Goal: Task Accomplishment & Management: Use online tool/utility

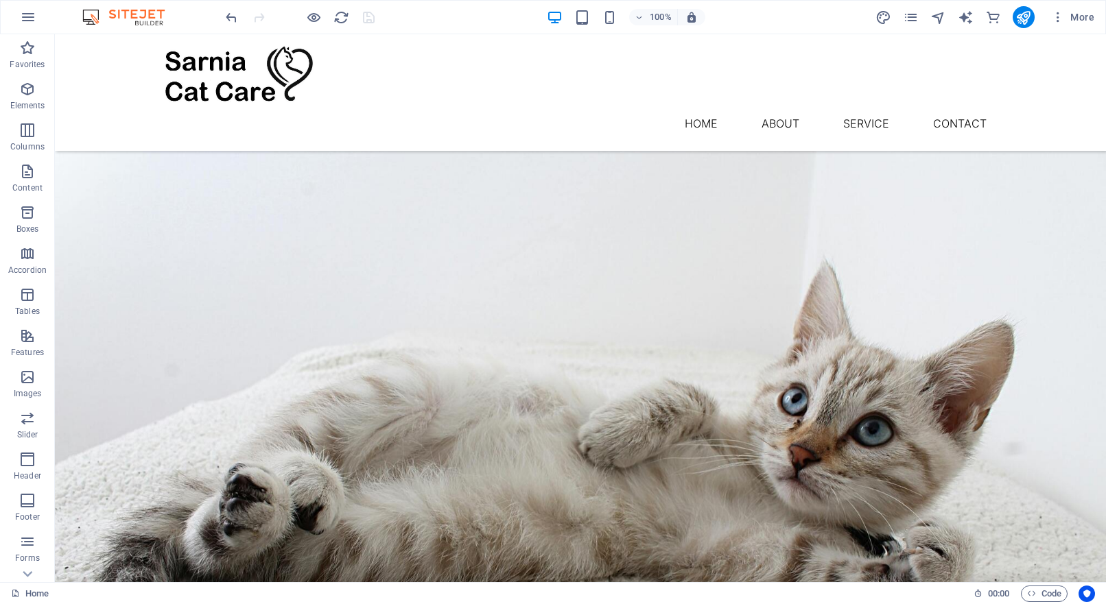
scroll to position [1654, 0]
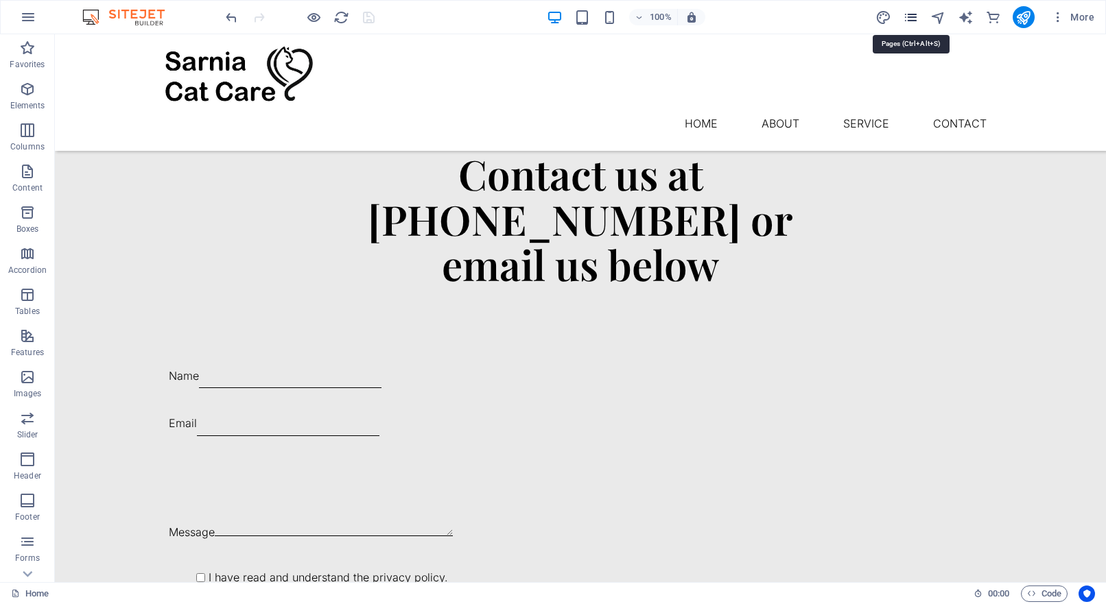
click at [913, 16] on icon "pages" at bounding box center [911, 18] width 16 height 16
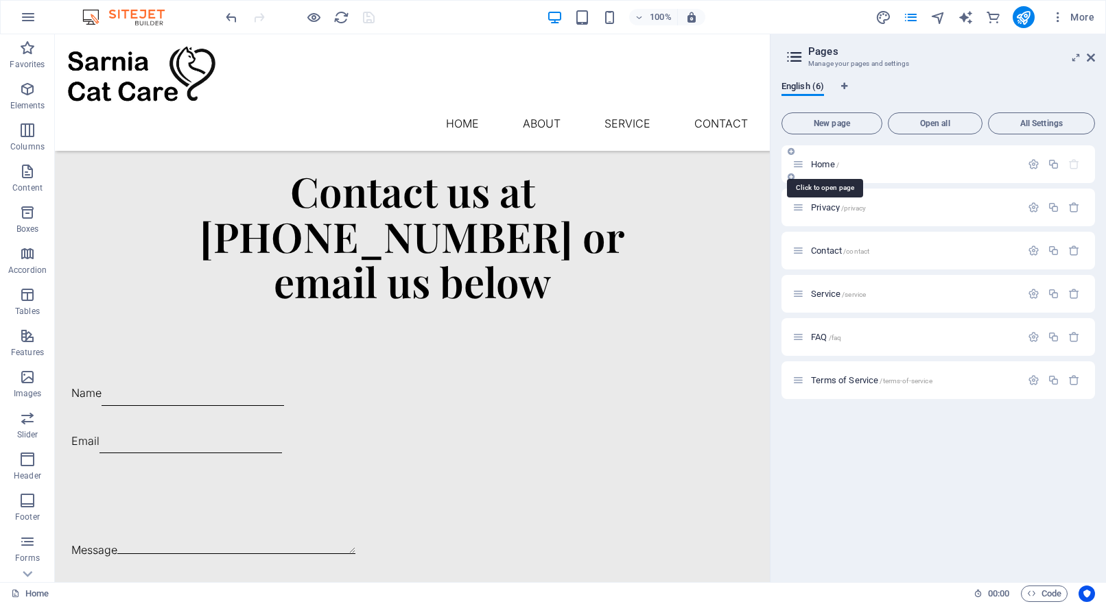
click at [823, 164] on span "Home /" at bounding box center [825, 164] width 28 height 10
click at [704, 155] on div "Contact us at [PHONE_NUMBER] or email us below Name Email Message I have read a…" at bounding box center [412, 422] width 715 height 619
click at [24, 461] on icon "button" at bounding box center [27, 459] width 16 height 16
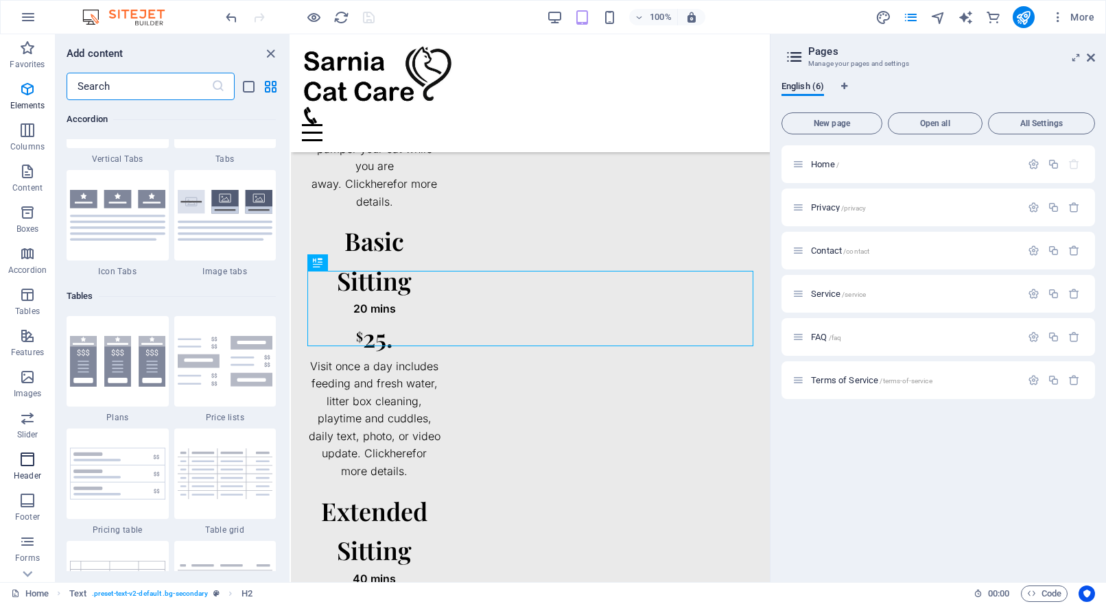
scroll to position [8260, 0]
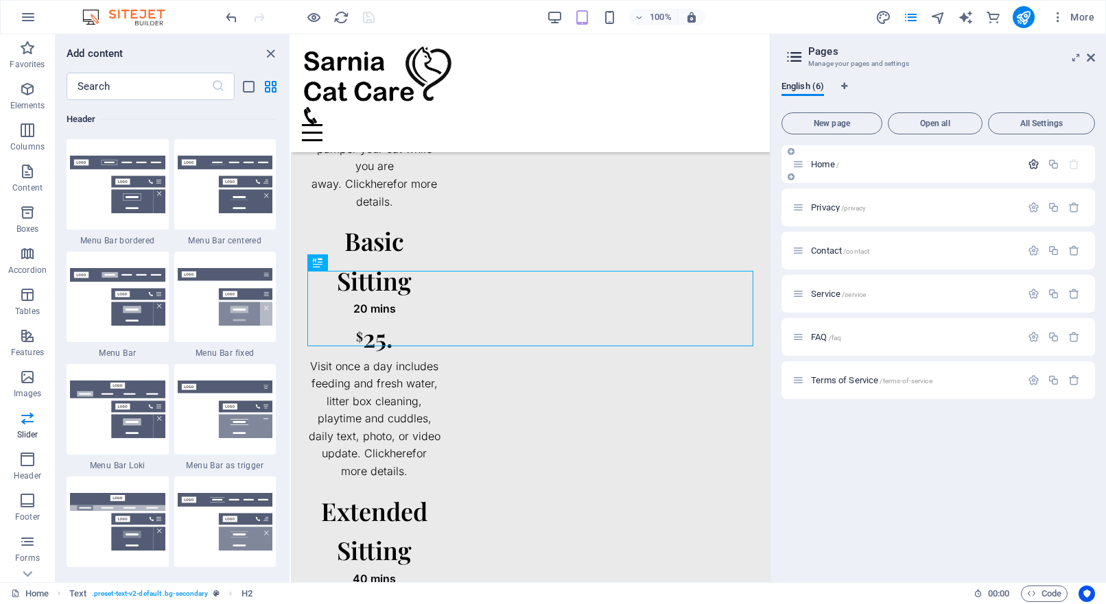
click at [1033, 165] on icon "button" at bounding box center [1034, 164] width 12 height 12
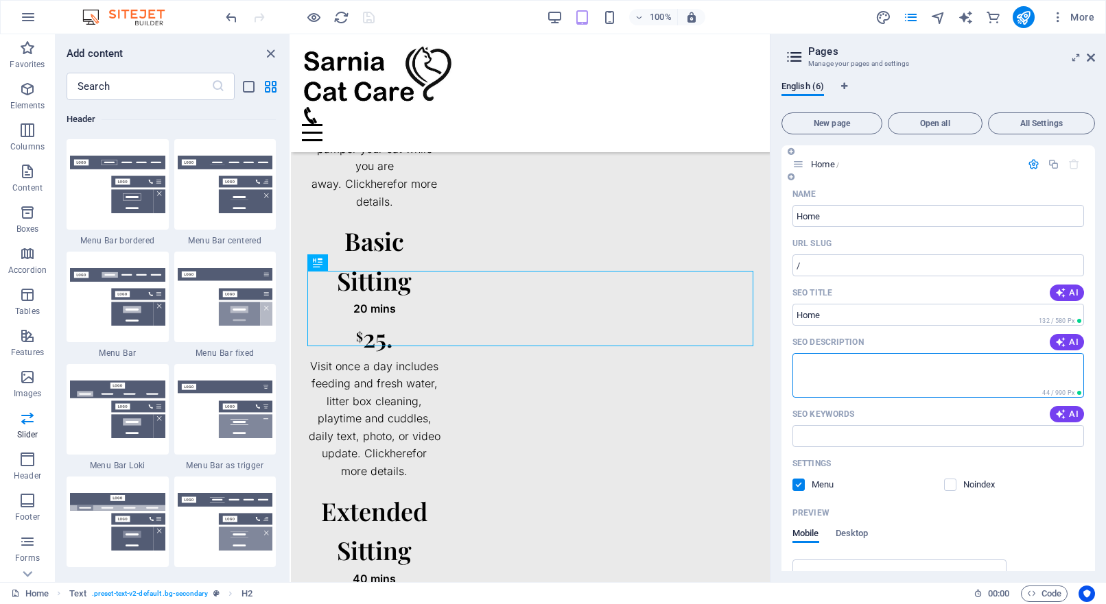
click at [848, 368] on textarea "SEO Description" at bounding box center [938, 375] width 292 height 45
paste textarea "Sarnia Cat Care – In-Home Cat Sitting in [GEOGRAPHIC_DATA]-[GEOGRAPHIC_DATA]"
type textarea "Sarnia Cat Care – In-Home Cat Sitting in [GEOGRAPHIC_DATA]-[GEOGRAPHIC_DATA]"
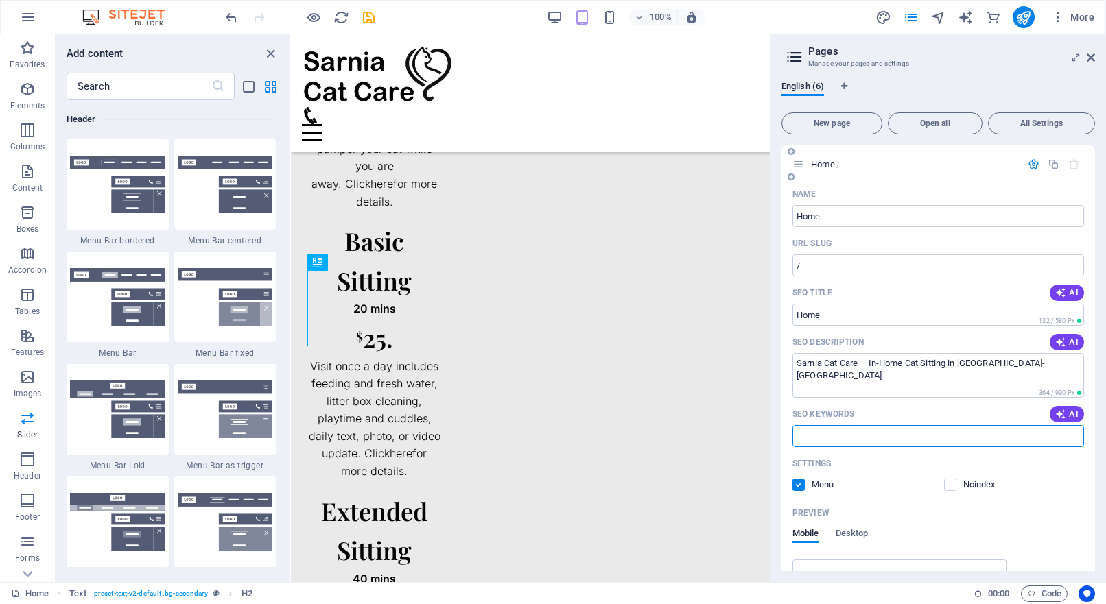
click at [826, 437] on input "SEO Keywords" at bounding box center [938, 436] width 292 height 22
click at [1058, 418] on icon "button" at bounding box center [1060, 414] width 11 height 11
type input "Sarnia cat sitting, in-home cat sitting, insured cat care, reliable pet sitting…"
click at [1076, 292] on button "AI" at bounding box center [1067, 293] width 34 height 16
type input "Reliable Cat Sitting in [GEOGRAPHIC_DATA]"
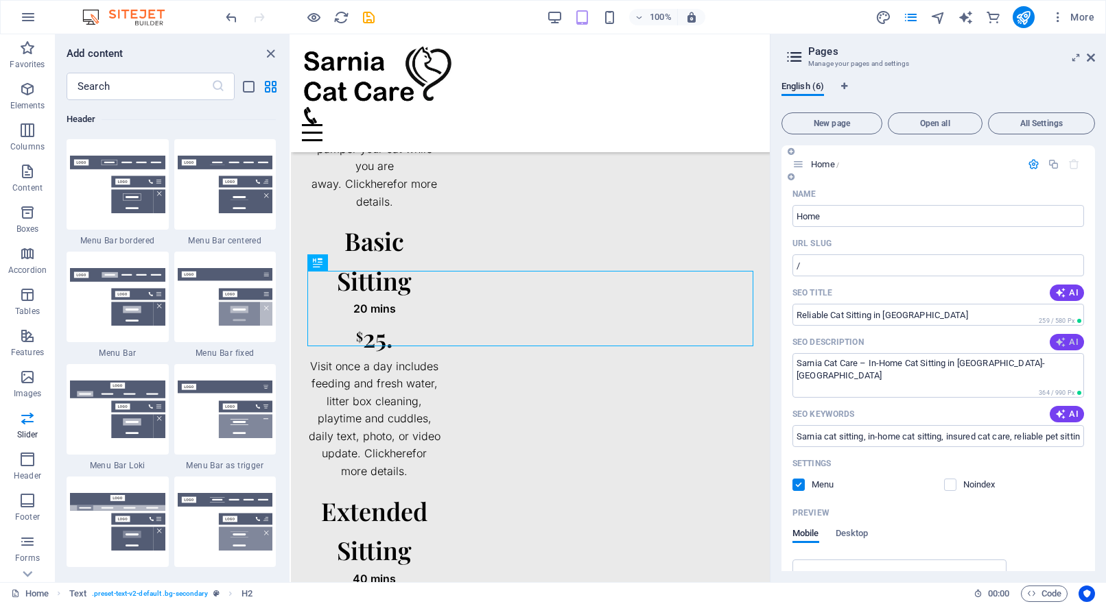
click at [1070, 340] on span "AI" at bounding box center [1066, 342] width 23 height 11
click at [978, 381] on textarea "Reliable in-home cat sitting in [GEOGRAPHIC_DATA]-[GEOGRAPHIC_DATA]. Insured ca…" at bounding box center [938, 375] width 292 height 45
paste textarea "Sarnia Cat Care – In-Home Cat Sitting in [GEOGRAPHIC_DATA]-[GEOGRAPHIC_DATA]"
type textarea "Sarnia Cat Care – In-Home Cat Sitting in [GEOGRAPHIC_DATA]-[GEOGRAPHIC_DATA]"
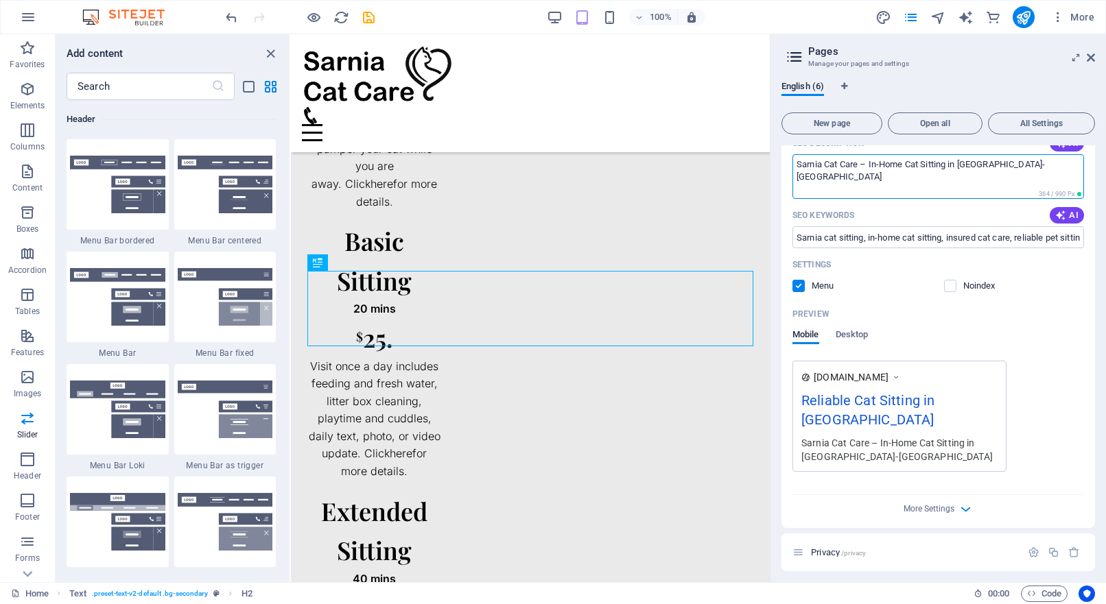
scroll to position [202, 0]
click at [854, 328] on span "Desktop" at bounding box center [852, 333] width 33 height 19
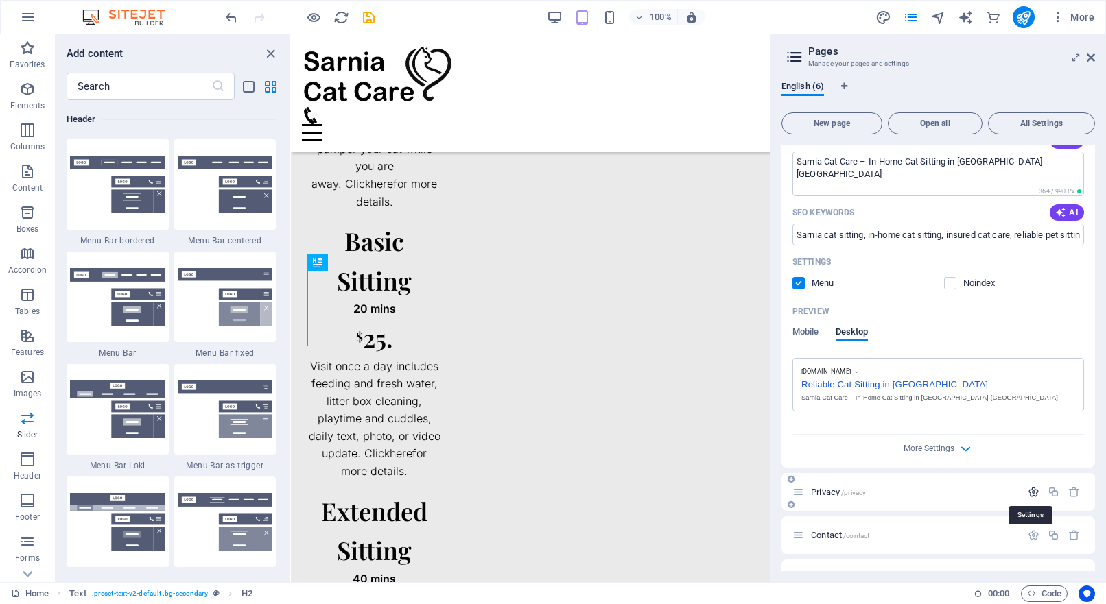
click at [1033, 491] on icon "button" at bounding box center [1034, 492] width 12 height 12
drag, startPoint x: 1091, startPoint y: 351, endPoint x: 1091, endPoint y: 389, distance: 37.7
click at [1091, 389] on div "Name Home ​ URL SLUG / ​ SEO Title AI Reliable Cat Sitting in [GEOGRAPHIC_DATA]…" at bounding box center [937, 224] width 313 height 486
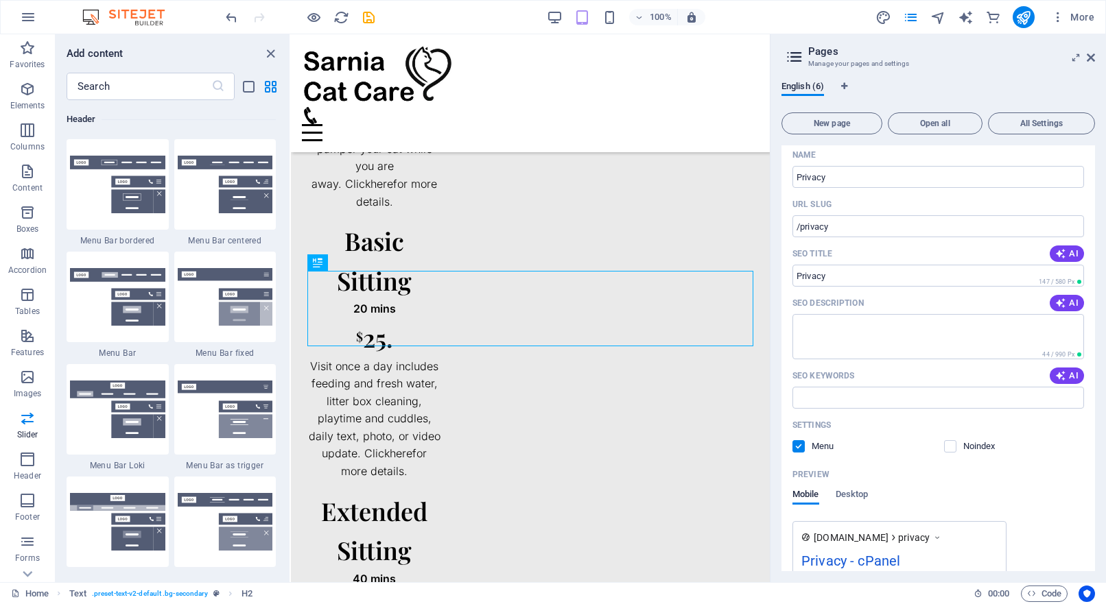
scroll to position [573, 0]
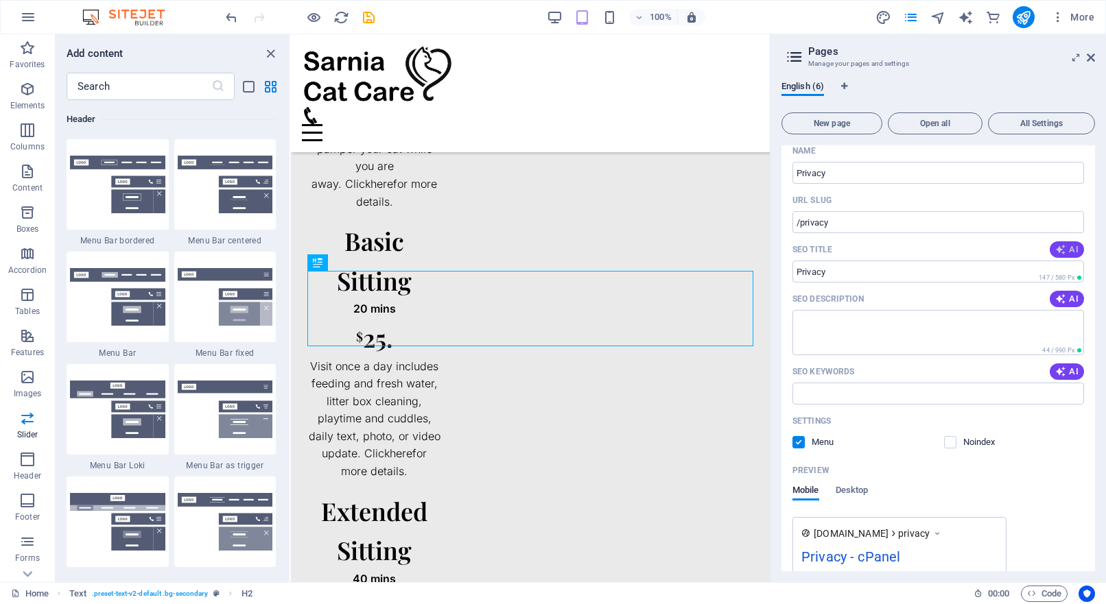
click at [1061, 249] on icon "button" at bounding box center [1060, 249] width 11 height 11
type input "Sarnia Cat Care: Privacy & Terms"
click at [1065, 299] on span "AI" at bounding box center [1066, 299] width 23 height 11
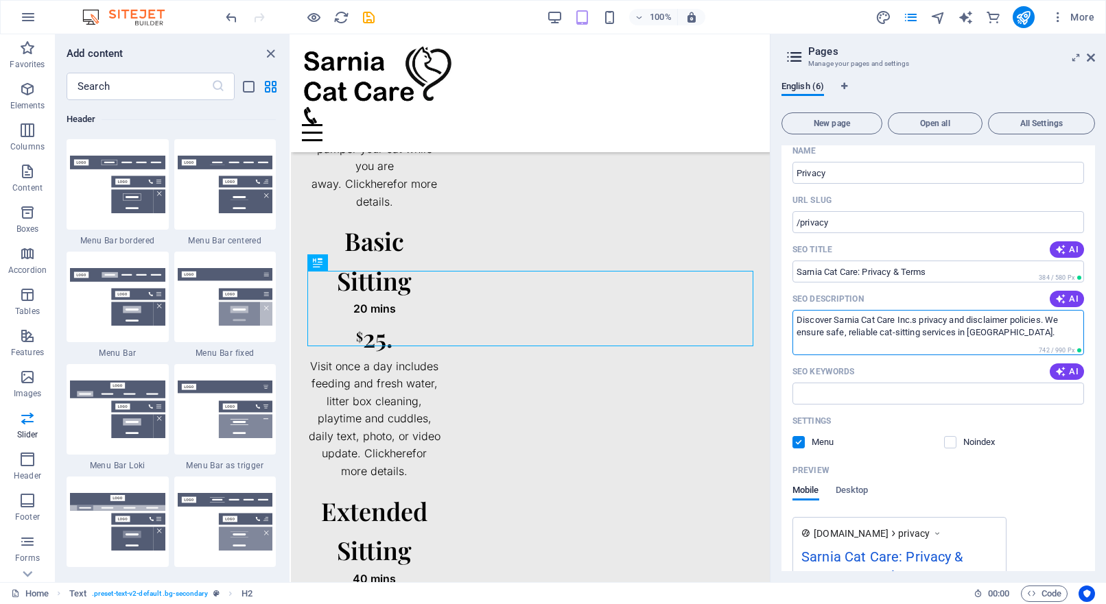
click at [919, 321] on textarea "Discover Sarnia Cat Care Inc.s privacy and disclaimer policies. We ensure safe,…" at bounding box center [938, 332] width 292 height 45
type textarea "Discover Sarnia Cat Care Inc. privacy and disclaimer policies. We ensure safe, …"
click at [1059, 368] on icon "button" at bounding box center [1060, 371] width 11 height 11
type input "Sarnia cat care, cat sitting services, pet care Sarnia, privacy policy, website…"
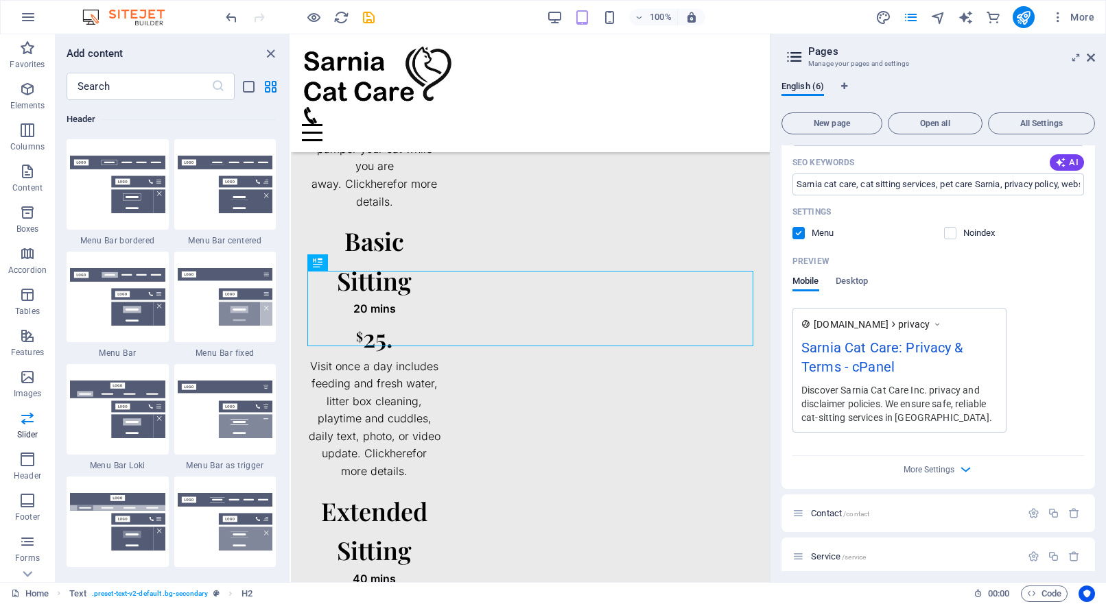
scroll to position [809, 0]
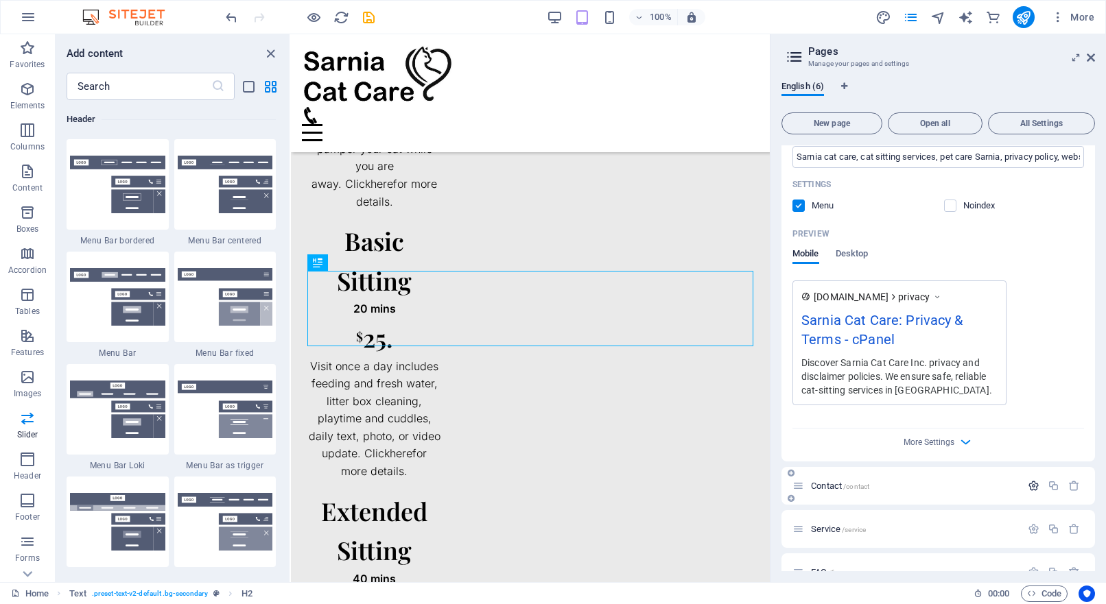
click at [1030, 484] on icon "button" at bounding box center [1034, 486] width 12 height 12
drag, startPoint x: 1091, startPoint y: 415, endPoint x: 1093, endPoint y: 485, distance: 70.0
click at [1093, 484] on div "Home / Name Home ​ URL SLUG / ​ SEO Title AI Reliable Cat Sitting in [GEOGRAPHI…" at bounding box center [937, 358] width 313 height 426
click at [1096, 524] on div "English (6) New page Open all All Settings Home / Name Home ​ URL SLUG / ​ SEO …" at bounding box center [937, 326] width 335 height 512
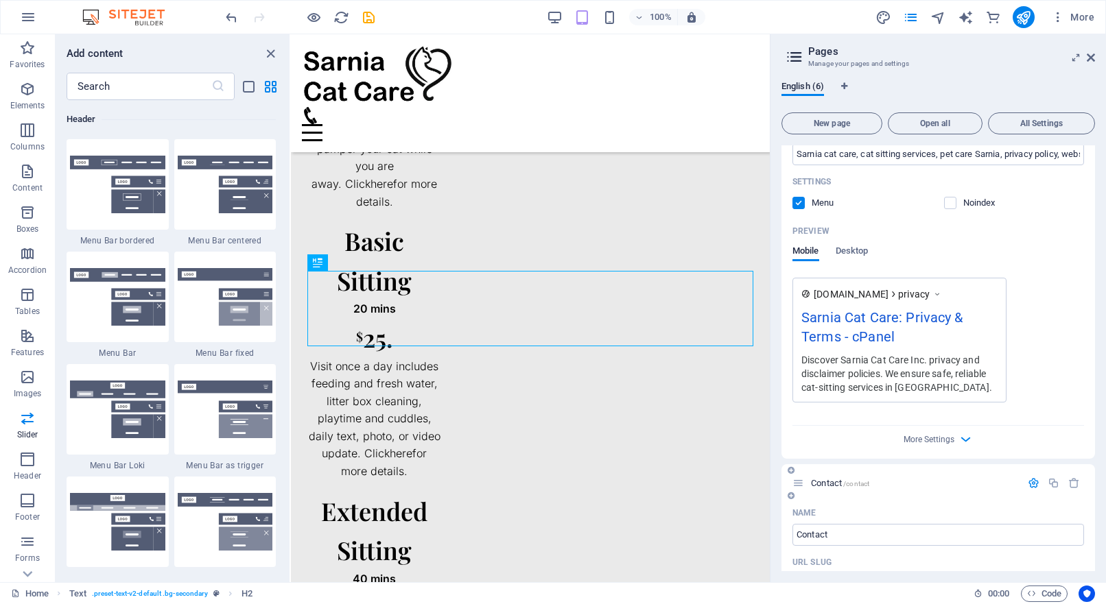
drag, startPoint x: 1091, startPoint y: 420, endPoint x: 1091, endPoint y: 515, distance: 95.4
click at [1091, 515] on div "Home / Name Home ​ URL SLUG / ​ SEO Title AI Reliable Cat Sitting in [GEOGRAPHI…" at bounding box center [937, 238] width 313 height 1810
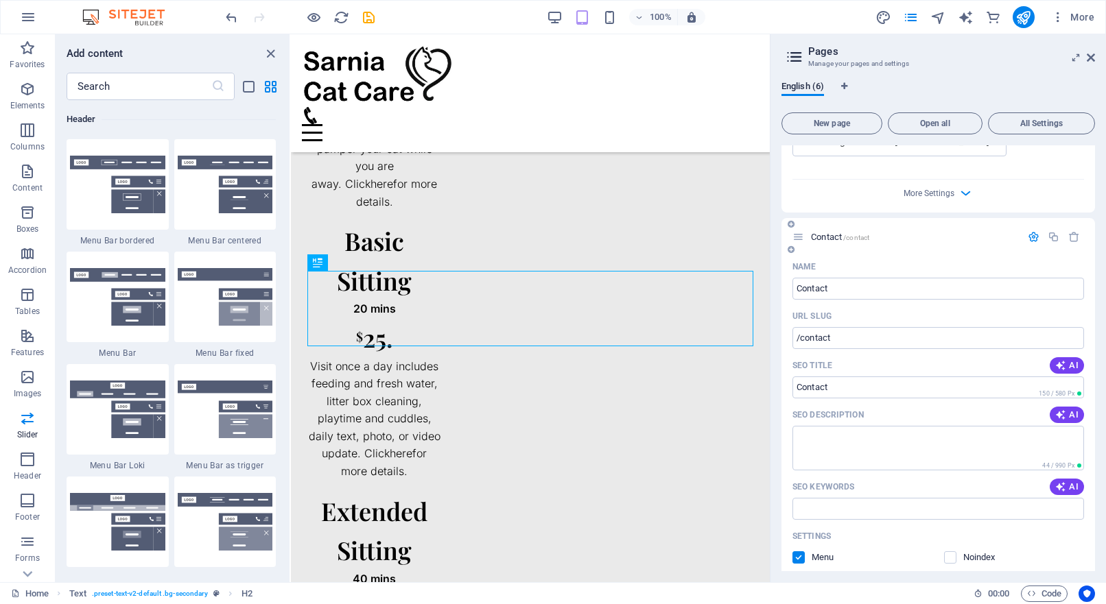
scroll to position [1093, 0]
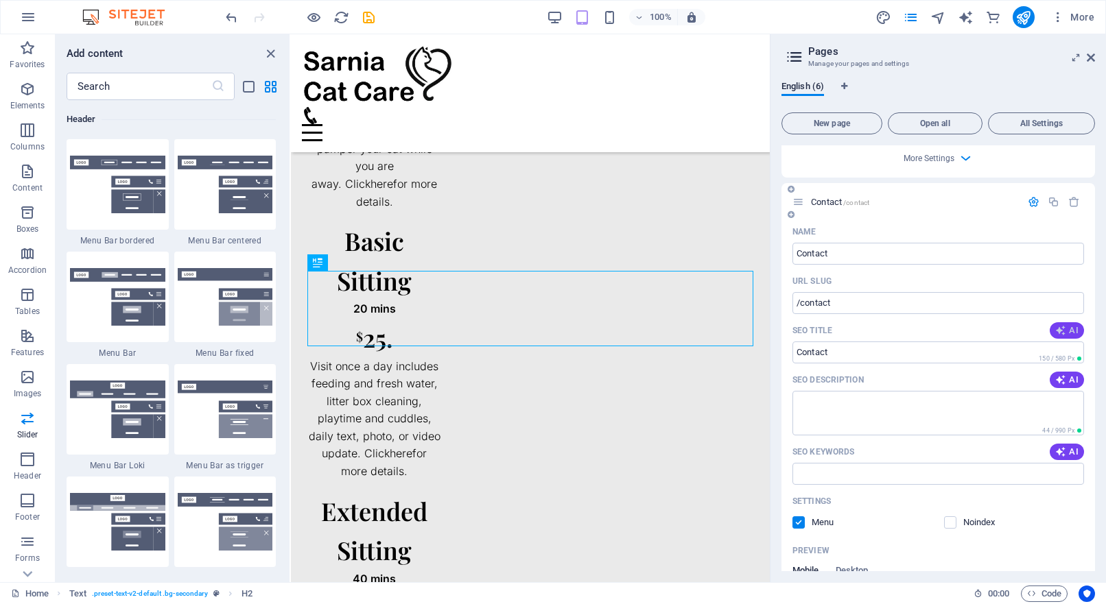
click at [1061, 329] on icon "button" at bounding box center [1060, 330] width 11 height 11
type input "Contact Sarnia Cat Care [DATE]!"
click at [1064, 381] on span "AI" at bounding box center [1066, 380] width 23 height 11
type textarea "Contact Sarnia Cat Care at [PHONE_NUMBER] or via email for inquiries. Were here…"
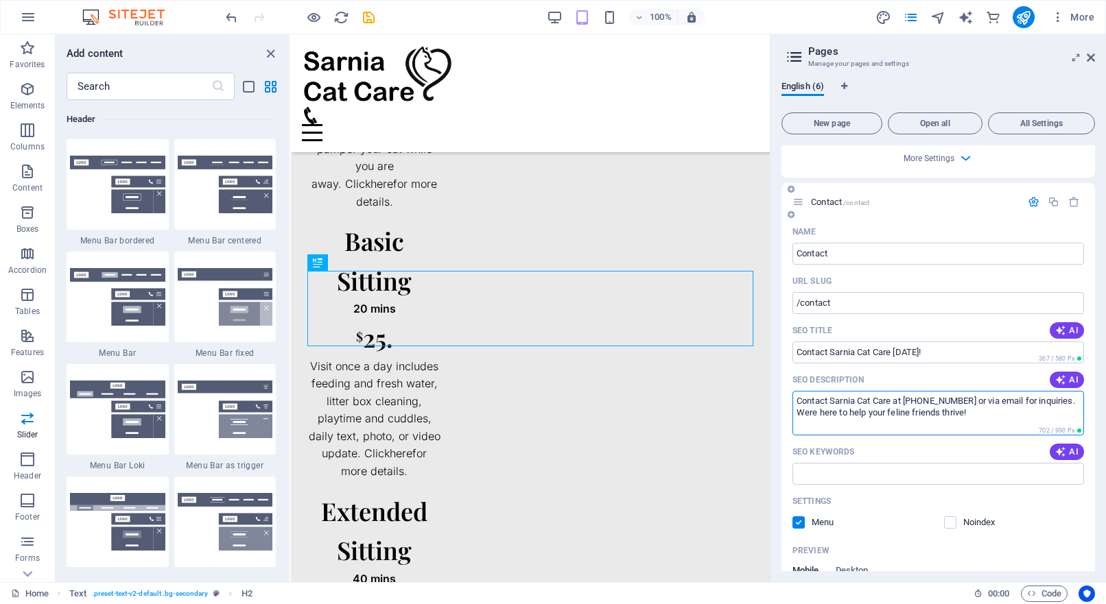
click at [894, 401] on textarea "Contact Sarnia Cat Care at [PHONE_NUMBER] or via email for inquiries. Were here…" at bounding box center [938, 413] width 292 height 45
click at [1068, 449] on span "AI" at bounding box center [1066, 452] width 23 height 11
type input "Sarnia Cat Care, contact Sarnia Cat Care, cat care services, cat care [GEOGRAPH…"
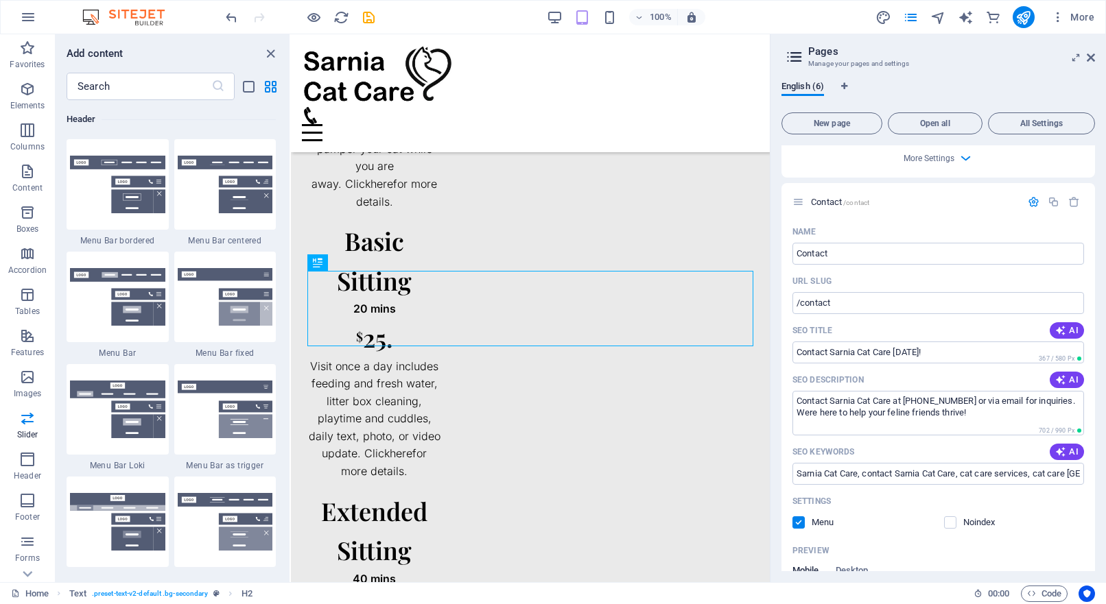
drag, startPoint x: 1091, startPoint y: 500, endPoint x: 1093, endPoint y: 543, distance: 42.6
click at [1093, 543] on div "Home / Name Home ​ URL SLUG / ​ SEO Title AI Reliable Cat Sitting in [GEOGRAPHI…" at bounding box center [937, 358] width 313 height 426
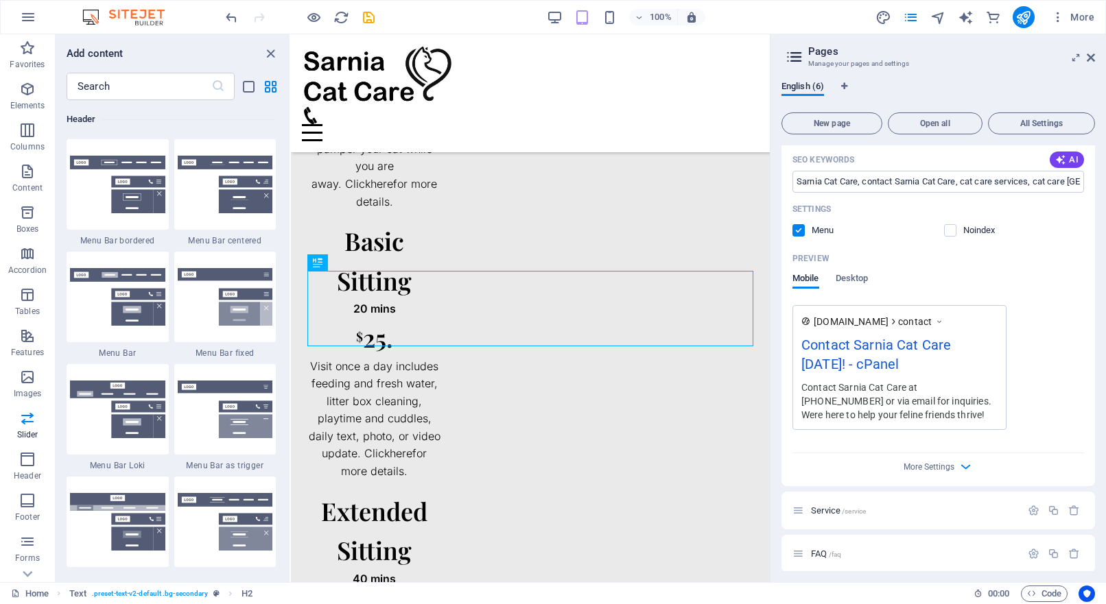
scroll to position [1434, 0]
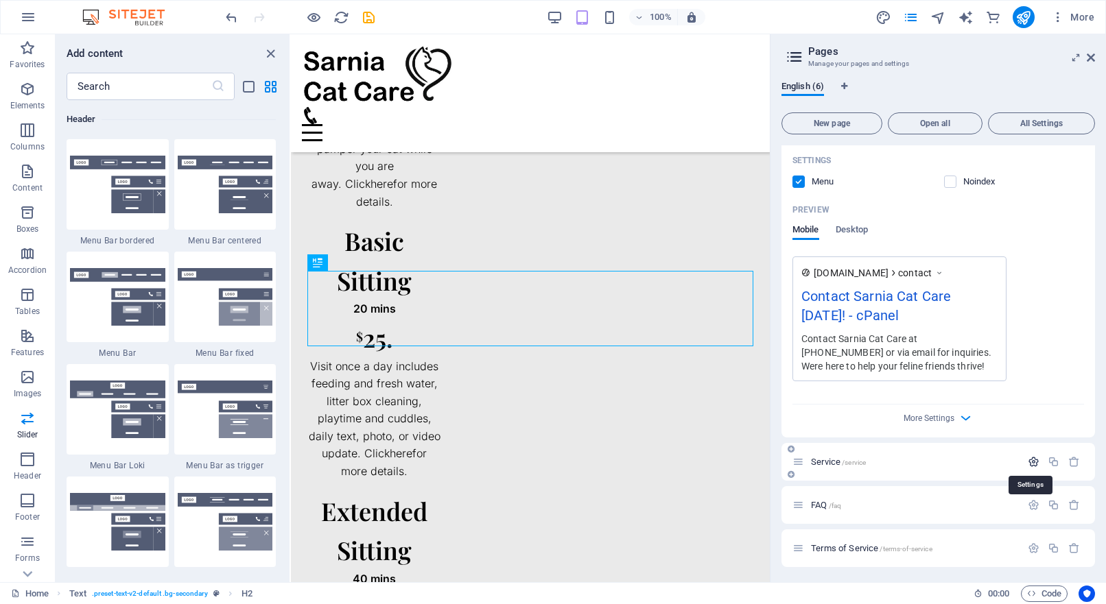
click at [1030, 463] on icon "button" at bounding box center [1034, 462] width 12 height 12
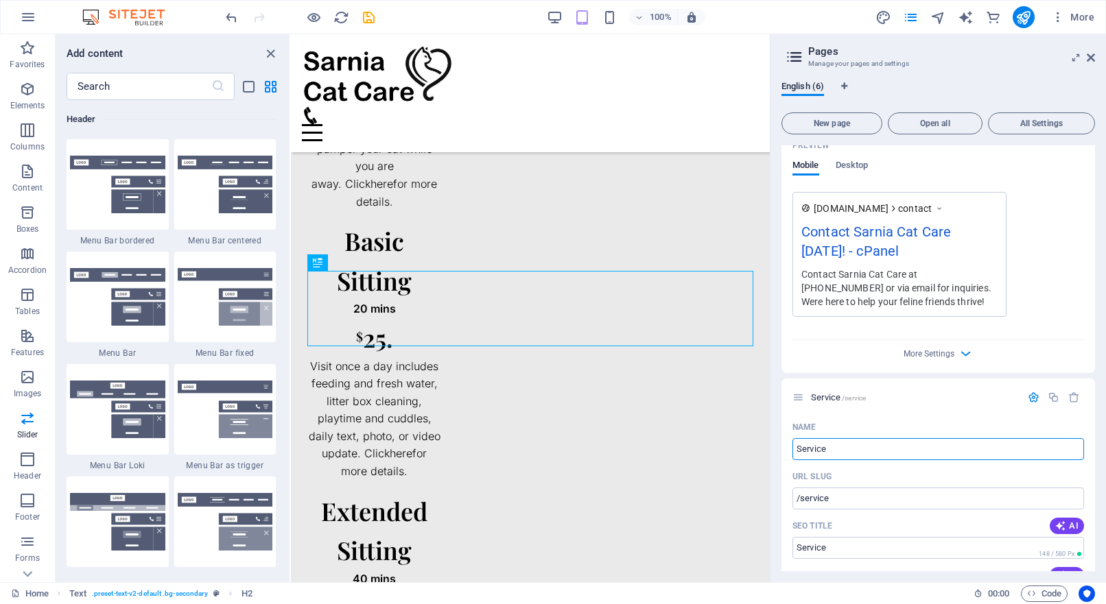
scroll to position [1499, 0]
click at [836, 251] on div "Contact Sarnia Cat Care [DATE]! - cPanel" at bounding box center [899, 245] width 196 height 46
click at [1064, 241] on div "[DOMAIN_NAME] contact Contact Sarnia Cat Care [DATE]! - cPanel Contact Sarnia C…" at bounding box center [938, 254] width 292 height 125
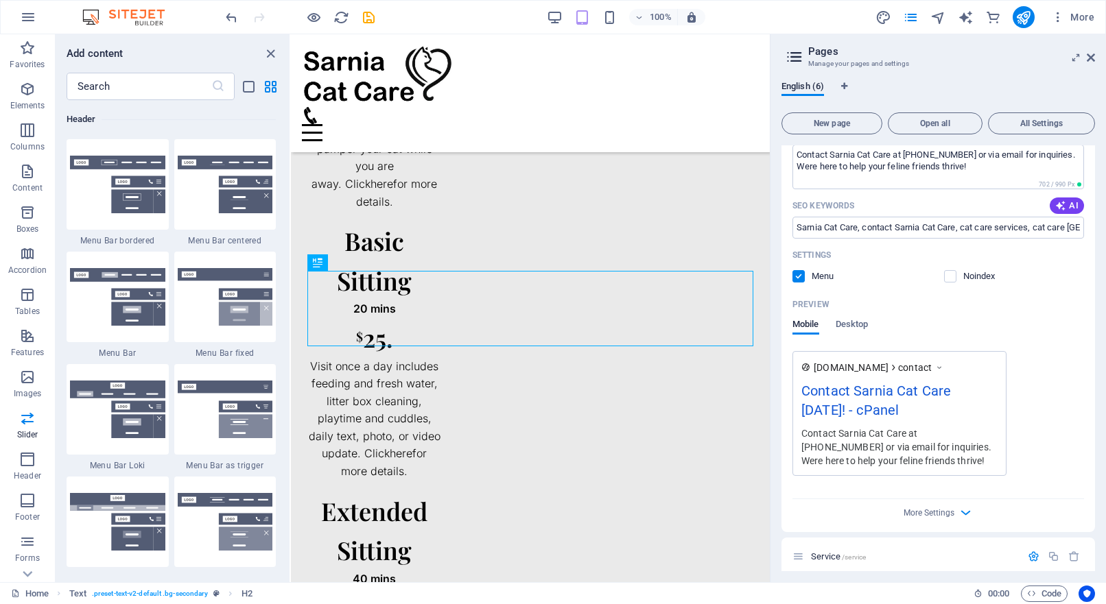
scroll to position [1317, 0]
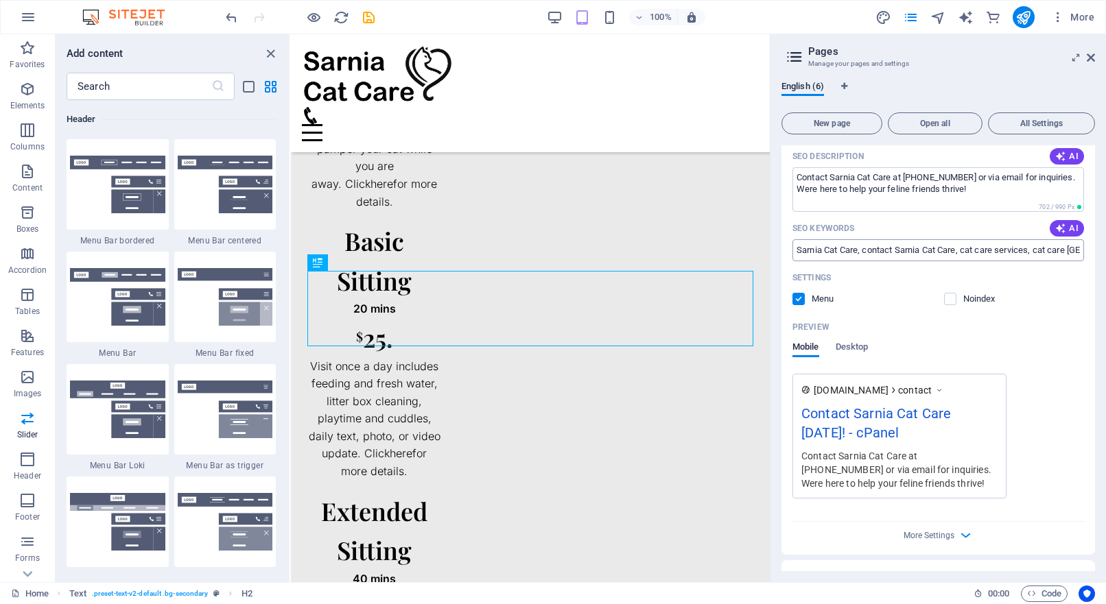
click at [999, 254] on input "Sarnia Cat Care, contact Sarnia Cat Care, cat care services, cat care [GEOGRAPH…" at bounding box center [938, 250] width 292 height 22
drag, startPoint x: 1091, startPoint y: 387, endPoint x: 1092, endPoint y: 376, distance: 11.0
click at [1092, 376] on div "Home / Name Home ​ URL SLUG / ​ SEO Title AI Reliable Cat Sitting in [GEOGRAPHI…" at bounding box center [937, 358] width 313 height 426
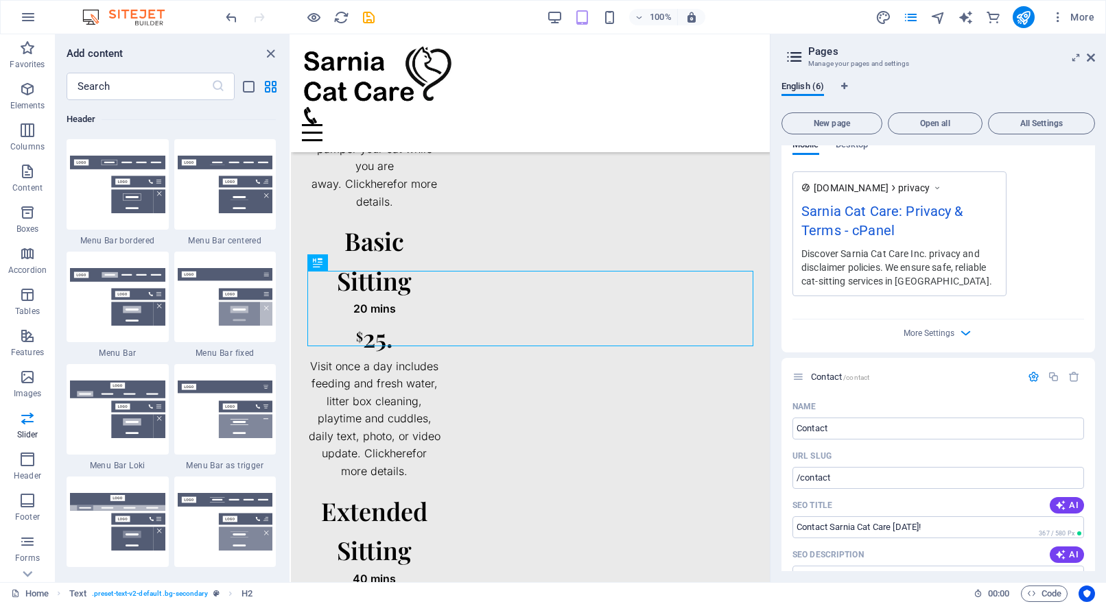
click at [1091, 169] on div "Name Privacy ​ URL SLUG /privacy ​ SEO Title AI Sarnia Cat Care: Privacy & Term…" at bounding box center [937, 73] width 313 height 558
click at [1090, 169] on div "Name Privacy ​ URL SLUG /privacy ​ SEO Title AI Sarnia Cat Care: Privacy & Term…" at bounding box center [937, 73] width 313 height 558
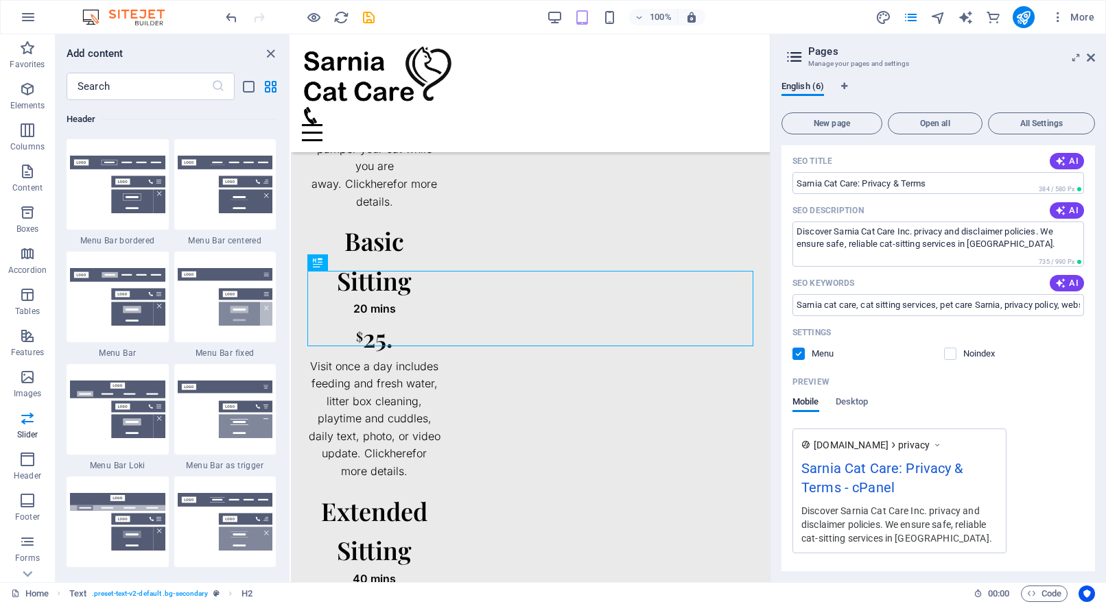
scroll to position [654, 0]
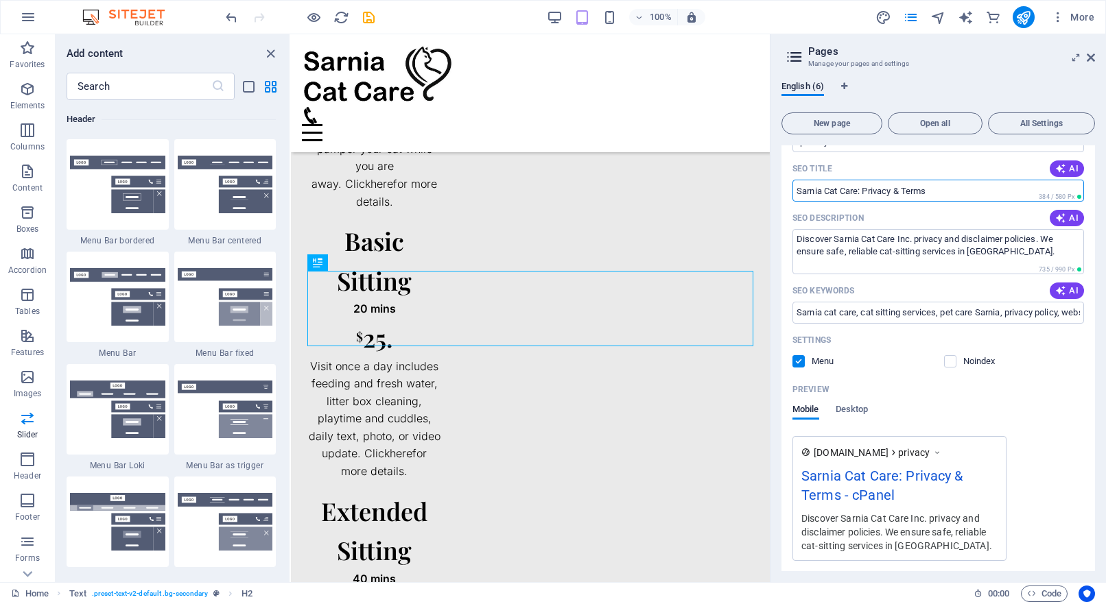
click at [1013, 187] on input "Sarnia Cat Care: Privacy & Terms" at bounding box center [938, 191] width 292 height 22
click at [886, 494] on div "Sarnia Cat Care: Privacy & Terms - cPanel" at bounding box center [899, 489] width 196 height 46
click at [949, 362] on label at bounding box center [950, 361] width 12 height 12
click at [0, 0] on input "checkbox" at bounding box center [0, 0] width 0 height 0
click at [949, 362] on label at bounding box center [950, 361] width 12 height 12
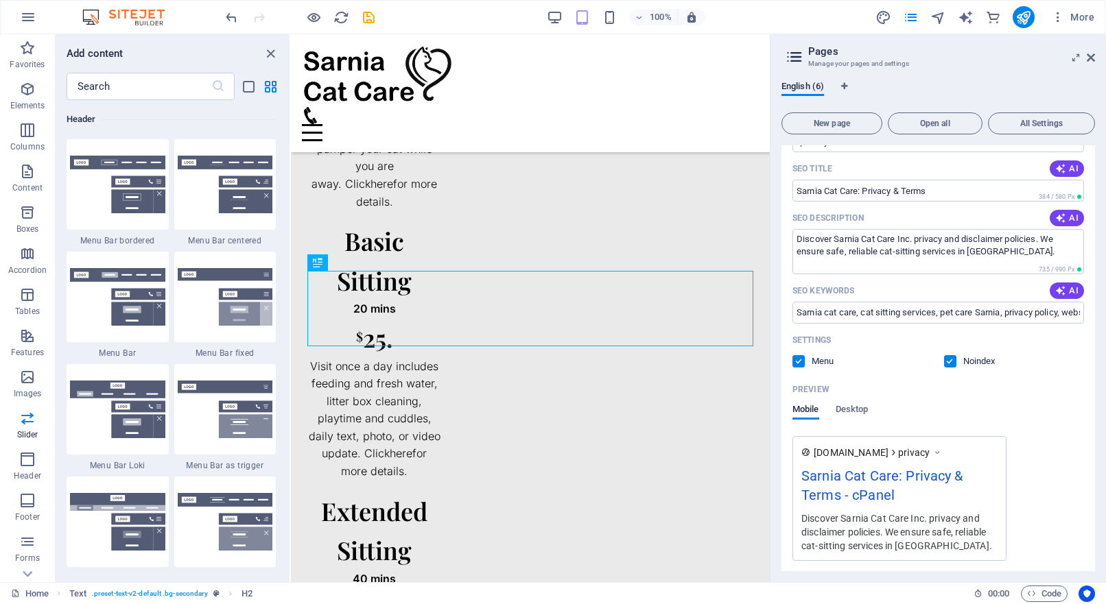
click at [0, 0] on input "checkbox" at bounding box center [0, 0] width 0 height 0
click at [958, 191] on input "Sarnia Cat Care: Privacy & Terms" at bounding box center [938, 191] width 292 height 22
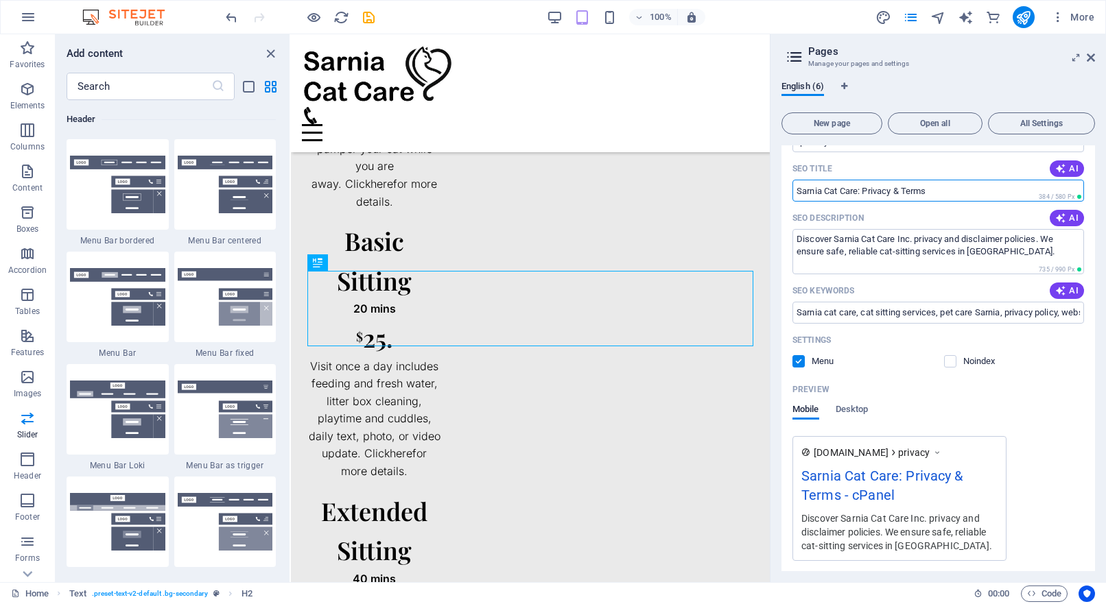
click at [958, 191] on input "Sarnia Cat Care: Privacy & Terms" at bounding box center [938, 191] width 292 height 22
click at [1091, 545] on div "Name Privacy ​ URL SLUG /privacy ​ SEO Title AI Sarnia Cat Care: Privacy & Term…" at bounding box center [937, 338] width 313 height 558
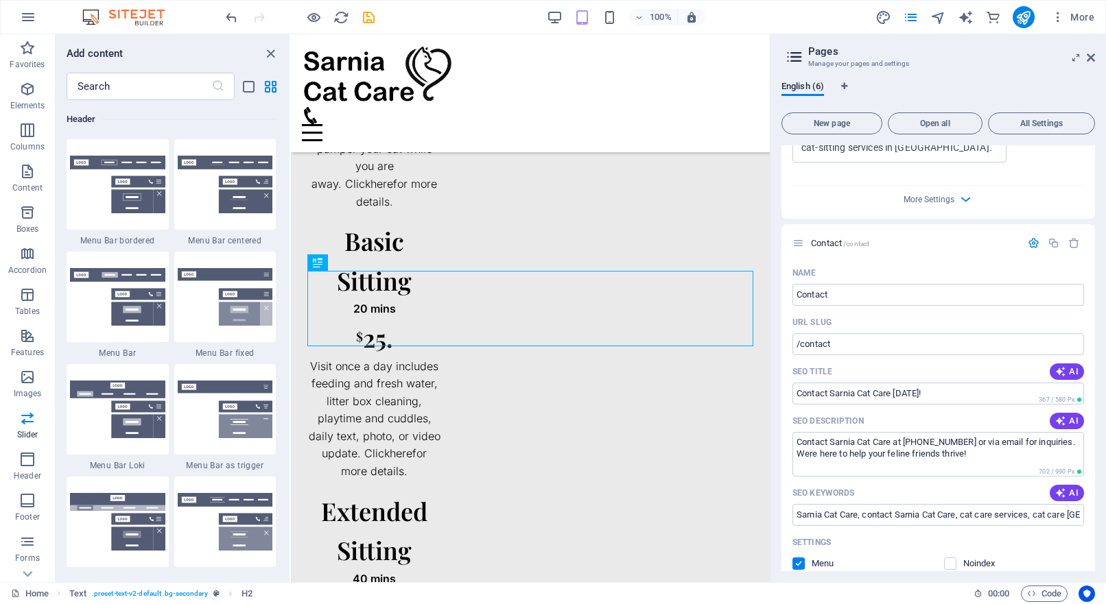
scroll to position [1451, 0]
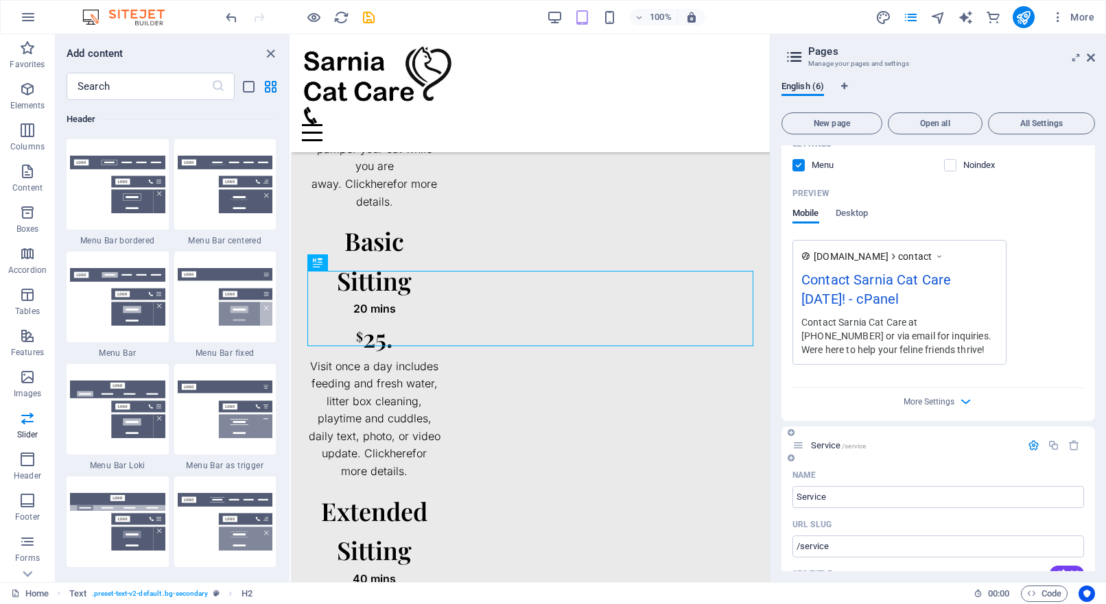
drag, startPoint x: 1091, startPoint y: 473, endPoint x: 1091, endPoint y: 489, distance: 16.5
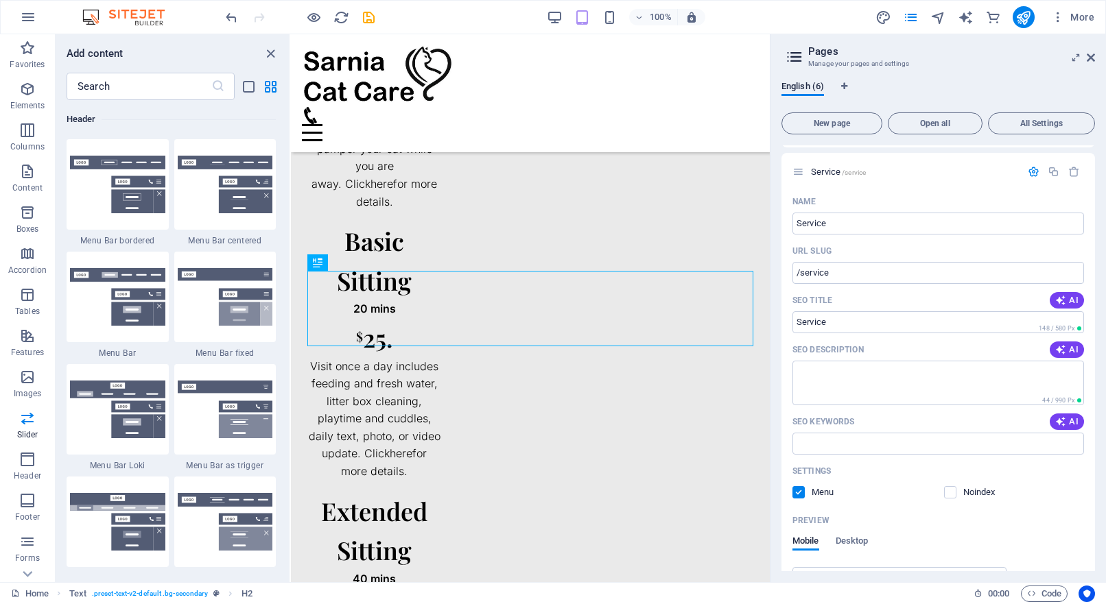
scroll to position [1720, 0]
click at [1062, 302] on icon "button" at bounding box center [1060, 304] width 11 height 11
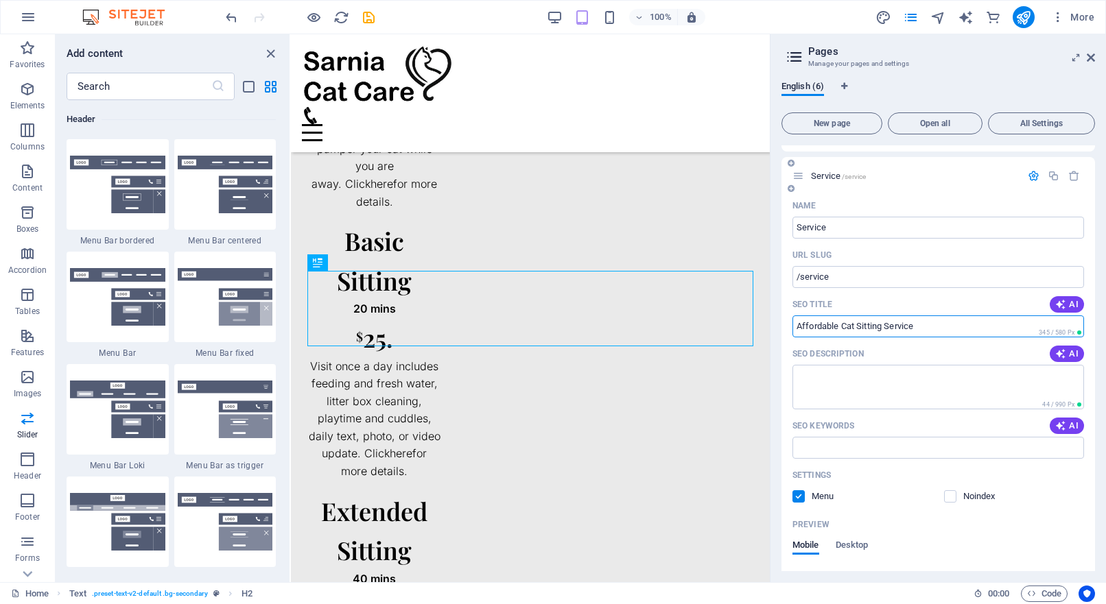
click at [958, 333] on input "Affordable Cat Sitting Service" at bounding box center [938, 327] width 292 height 22
type input "Affordable Cat Sitting Service in [GEOGRAPHIC_DATA]"
click at [1060, 353] on icon "button" at bounding box center [1060, 353] width 11 height 11
type textarea "Affordable cat sitting services with daily visits, custom care plans, playtime,…"
click at [1067, 428] on span "AI" at bounding box center [1066, 426] width 23 height 11
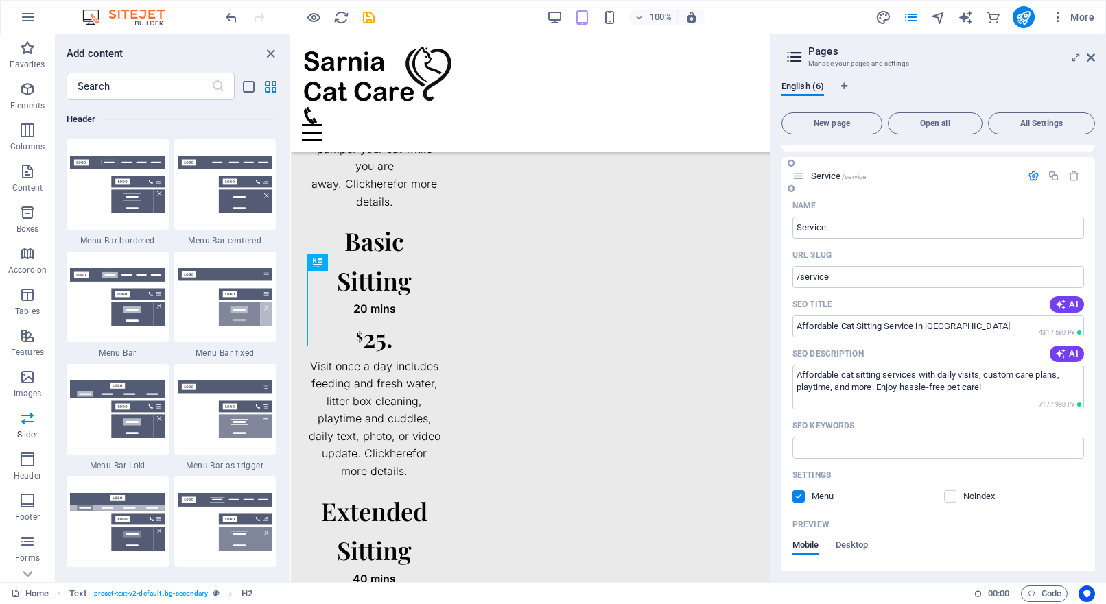
type input "cat sitting service, affordable cat care, pet care pricing, daily cat visits, c…"
click at [1091, 559] on div "Name Service ​ URL SLUG /service ​ SEO Title AI Affordable Cat Sitting Service …" at bounding box center [937, 483] width 313 height 577
drag, startPoint x: 1091, startPoint y: 512, endPoint x: 1092, endPoint y: 528, distance: 15.8
click at [1092, 528] on div "Home / Name Home ​ URL SLUG / ​ SEO Title AI Reliable Cat Sitting in [GEOGRAPHI…" at bounding box center [937, 358] width 313 height 426
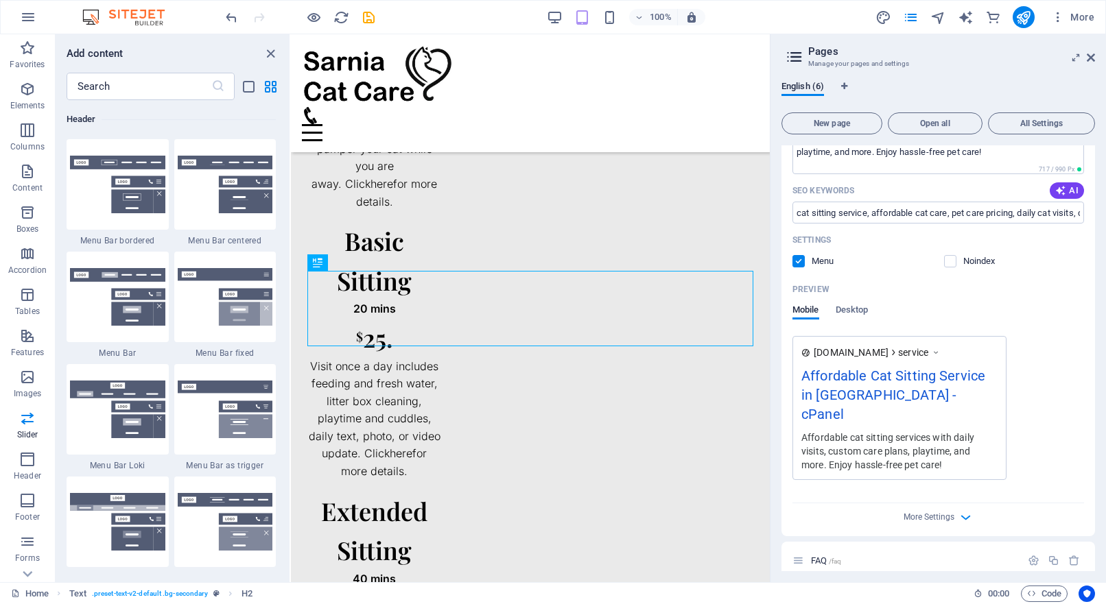
scroll to position [1993, 0]
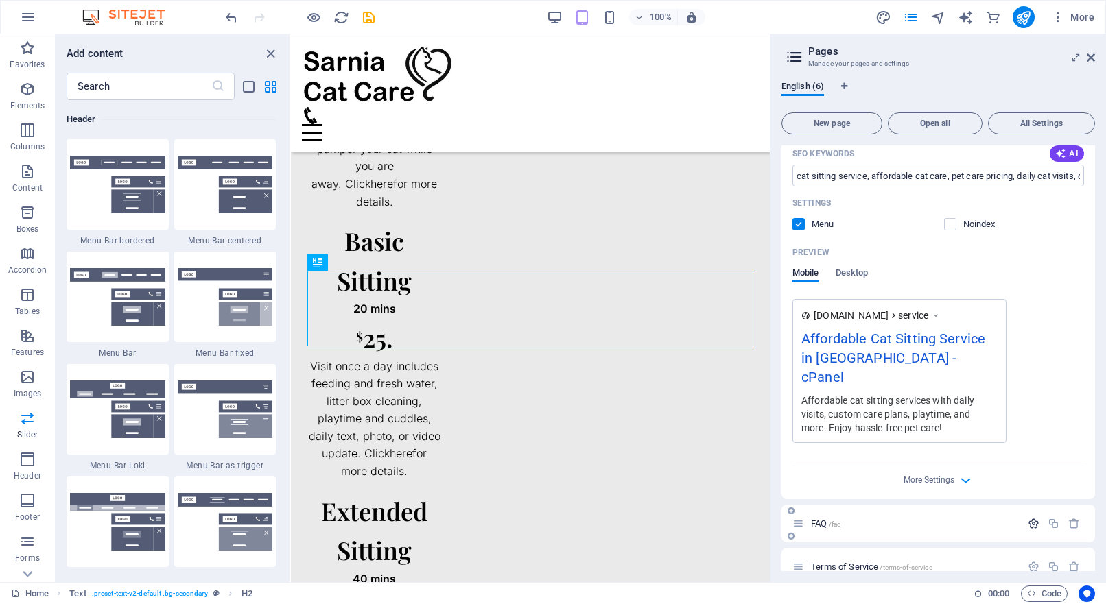
click at [1031, 518] on icon "button" at bounding box center [1034, 524] width 12 height 12
click at [1092, 485] on div "Home / Name Home ​ URL SLUG / ​ SEO Title AI Reliable Cat Sitting in [GEOGRAPHI…" at bounding box center [937, 358] width 313 height 426
drag, startPoint x: 1091, startPoint y: 469, endPoint x: 1093, endPoint y: 523, distance: 53.5
click at [1093, 523] on div "Home / Name Home ​ URL SLUG / ​ SEO Title AI Reliable Cat Sitting in [GEOGRAPHI…" at bounding box center [937, 358] width 313 height 426
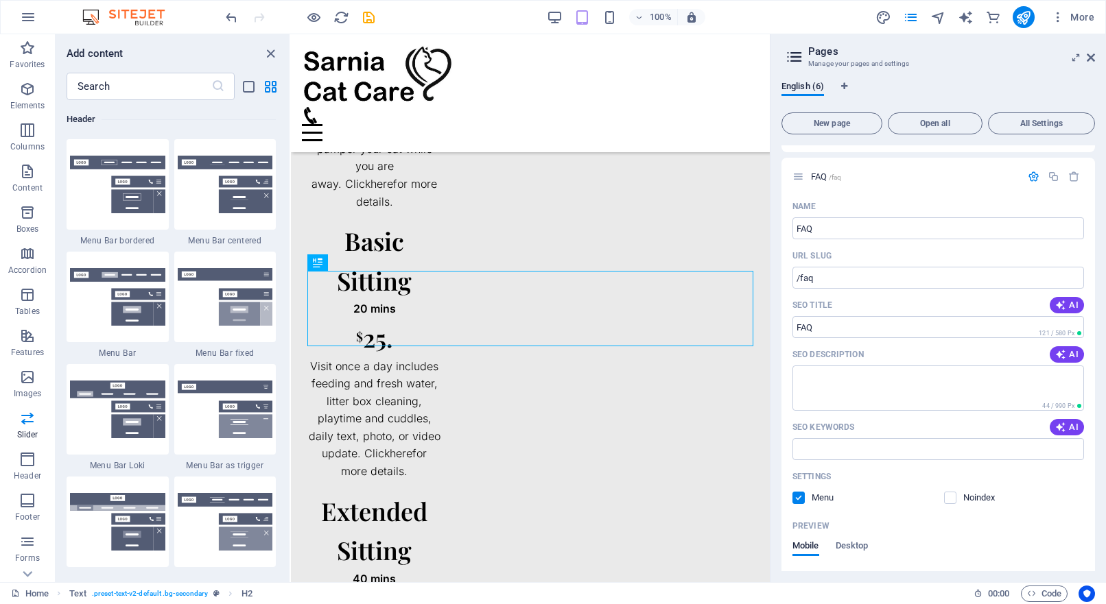
scroll to position [2391, 0]
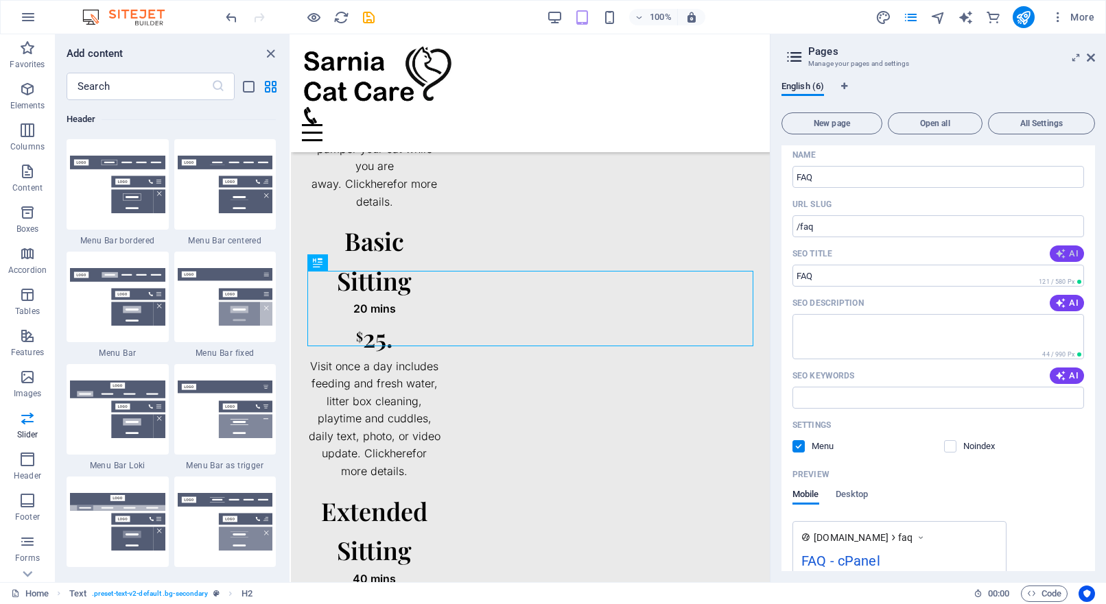
click at [1055, 248] on icon "button" at bounding box center [1060, 253] width 11 height 11
type input "Cat Care FAQs | Sarnia Services"
click at [1056, 298] on icon "button" at bounding box center [1060, 303] width 11 height 11
type textarea "Discover top-notch cat care services, available 7 days a week. Learn about our …"
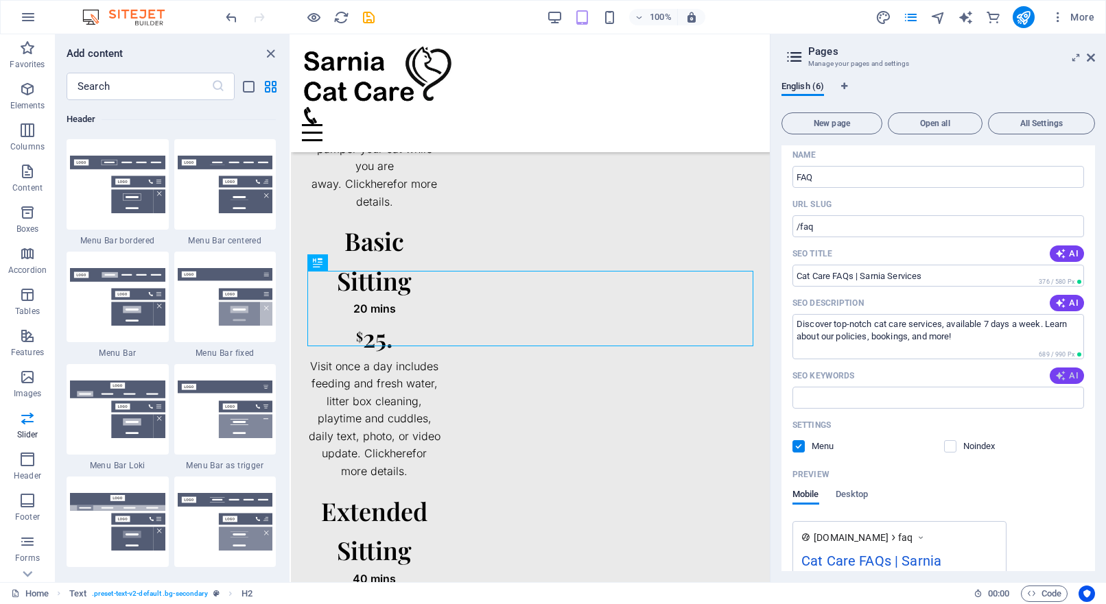
click at [1068, 370] on span "AI" at bounding box center [1066, 375] width 23 height 11
type input "cat care services, Sarnia pet sitting, cat sitter questions, veterinary emergen…"
click at [858, 486] on span "Desktop" at bounding box center [852, 495] width 33 height 19
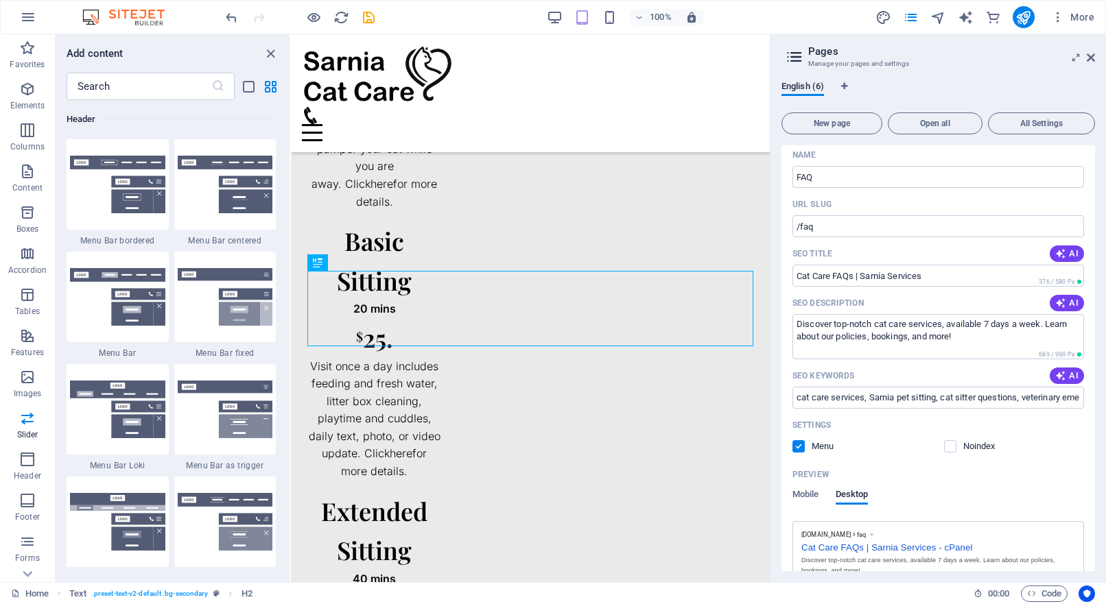
click at [1091, 567] on div "Name FAQ ​ URL SLUG /faq ​ SEO Title AI Cat Care FAQs | Sarnia Services ​ 376 /…" at bounding box center [937, 392] width 313 height 497
click at [373, 23] on icon "save" at bounding box center [369, 18] width 16 height 16
checkbox input "false"
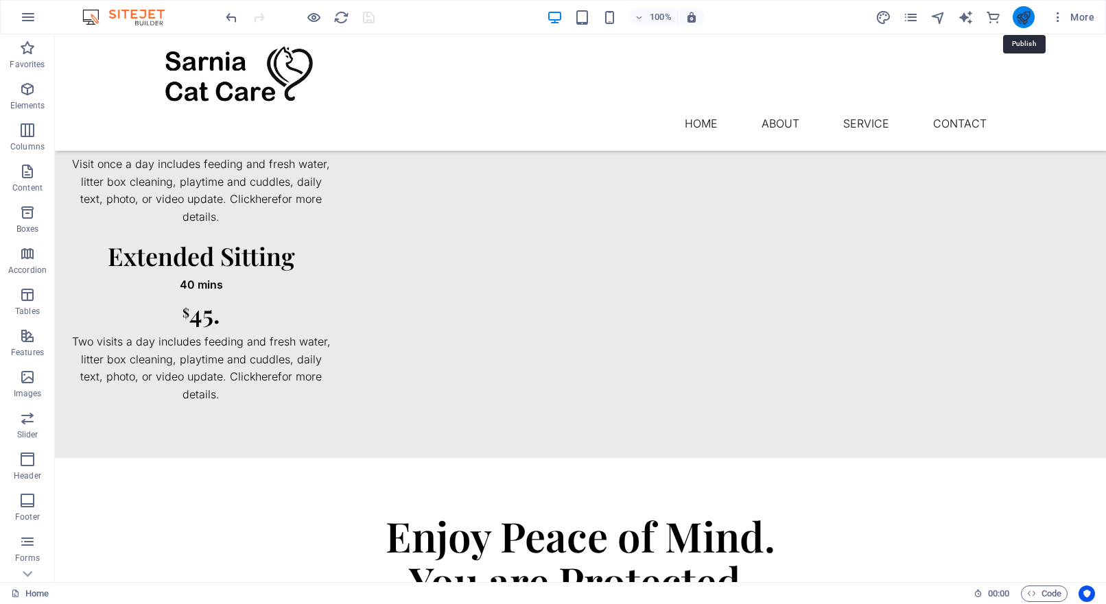
click at [1025, 14] on icon "publish" at bounding box center [1023, 18] width 16 height 16
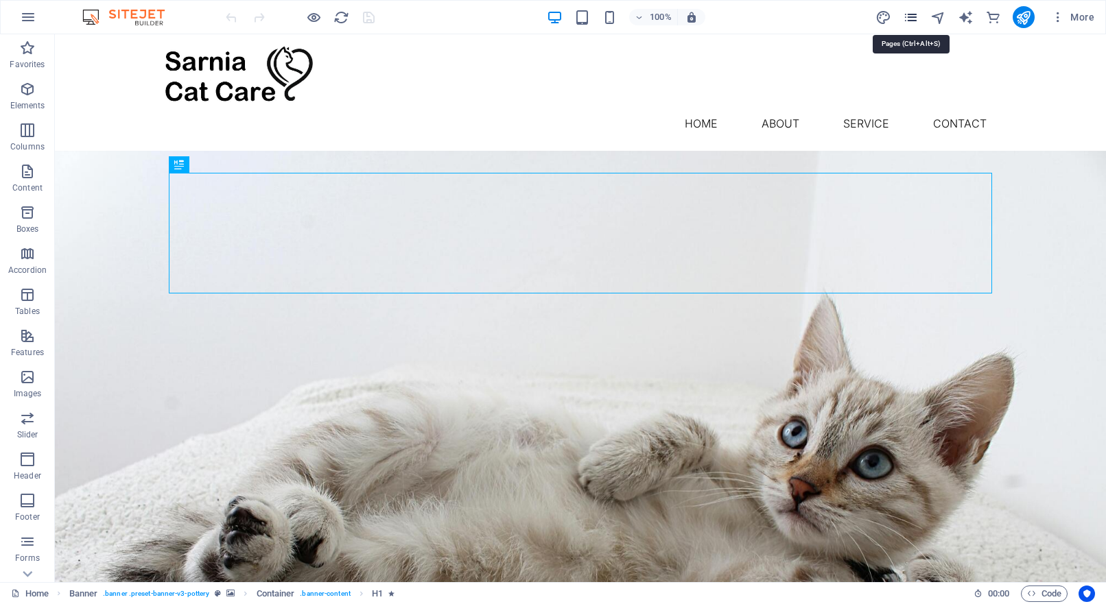
click at [912, 20] on icon "pages" at bounding box center [911, 18] width 16 height 16
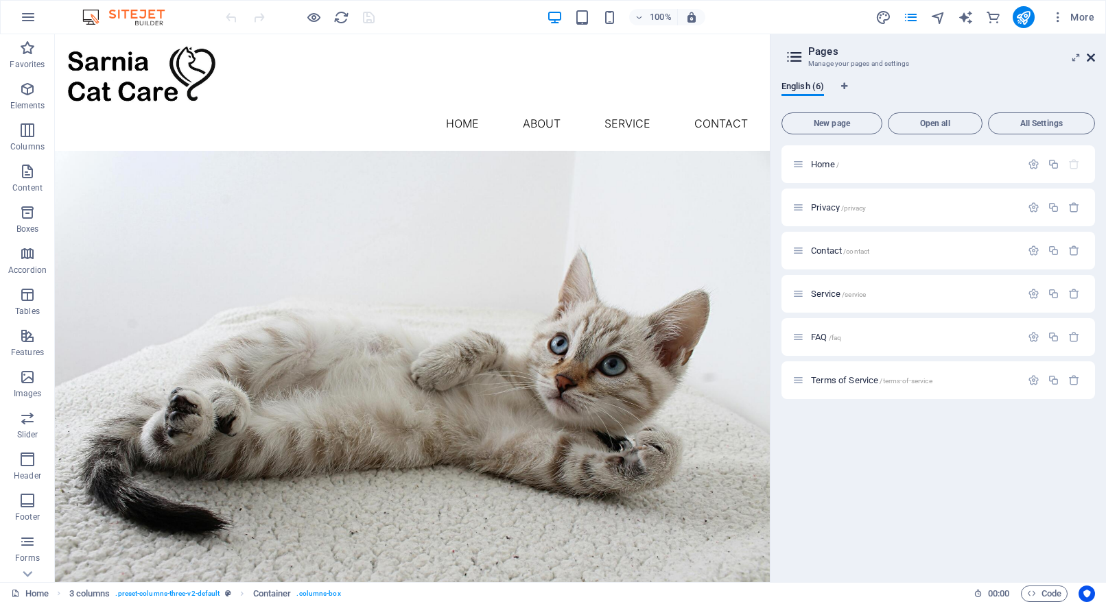
click at [1091, 55] on icon at bounding box center [1091, 57] width 8 height 11
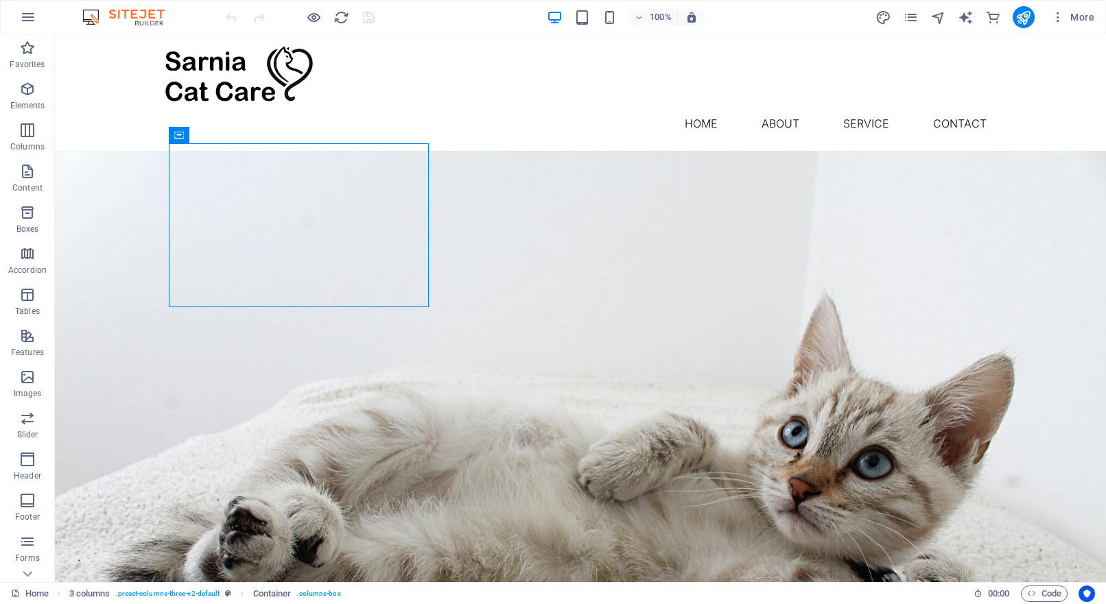
scroll to position [672, 0]
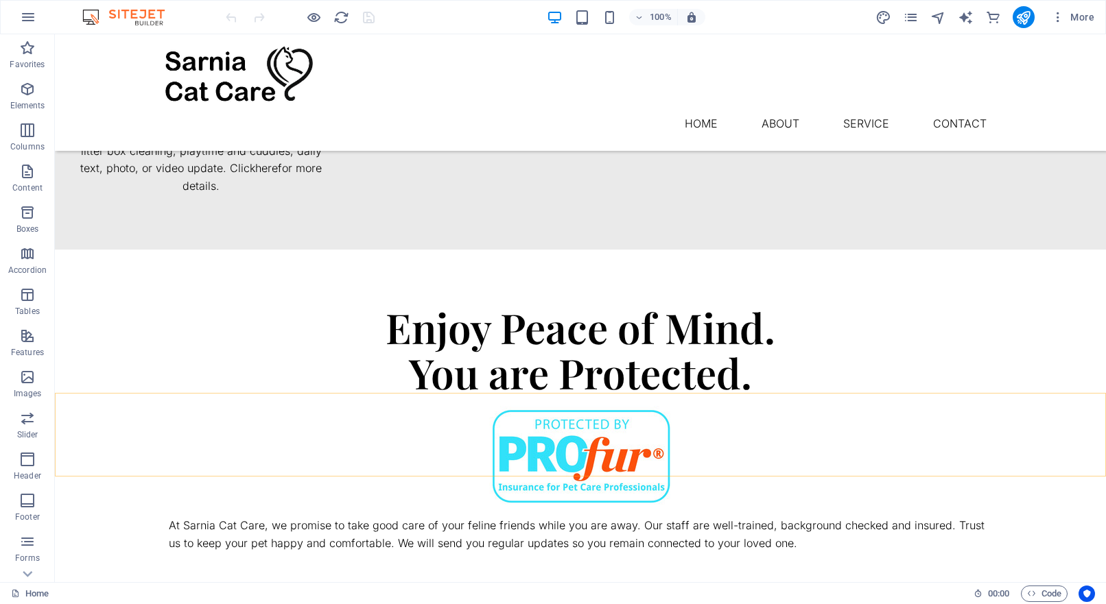
scroll to position [1216, 0]
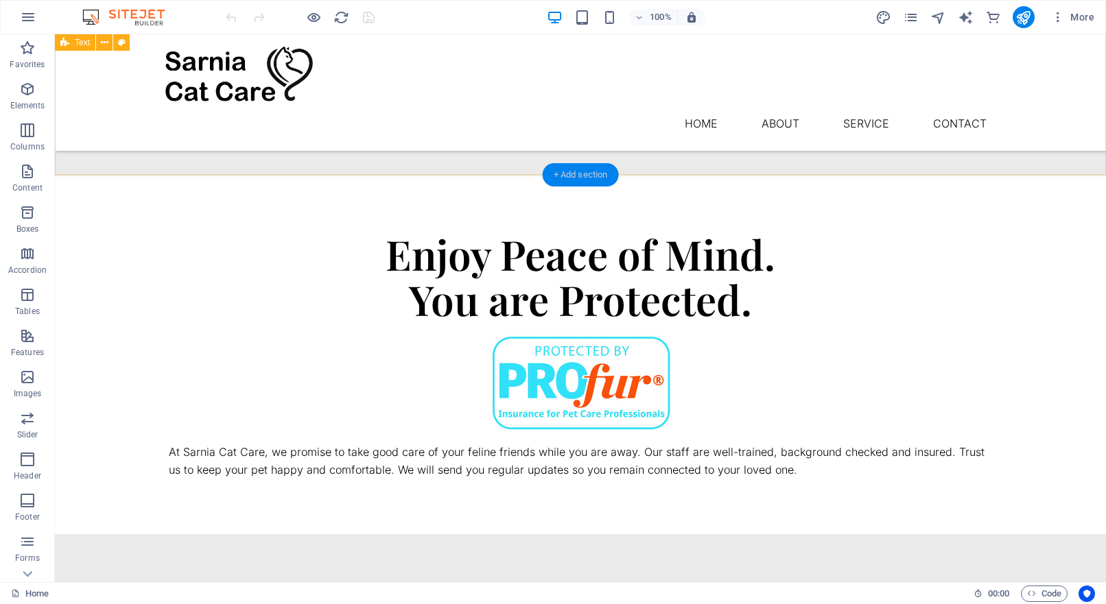
click at [592, 180] on div "+ Add section" at bounding box center [581, 174] width 76 height 23
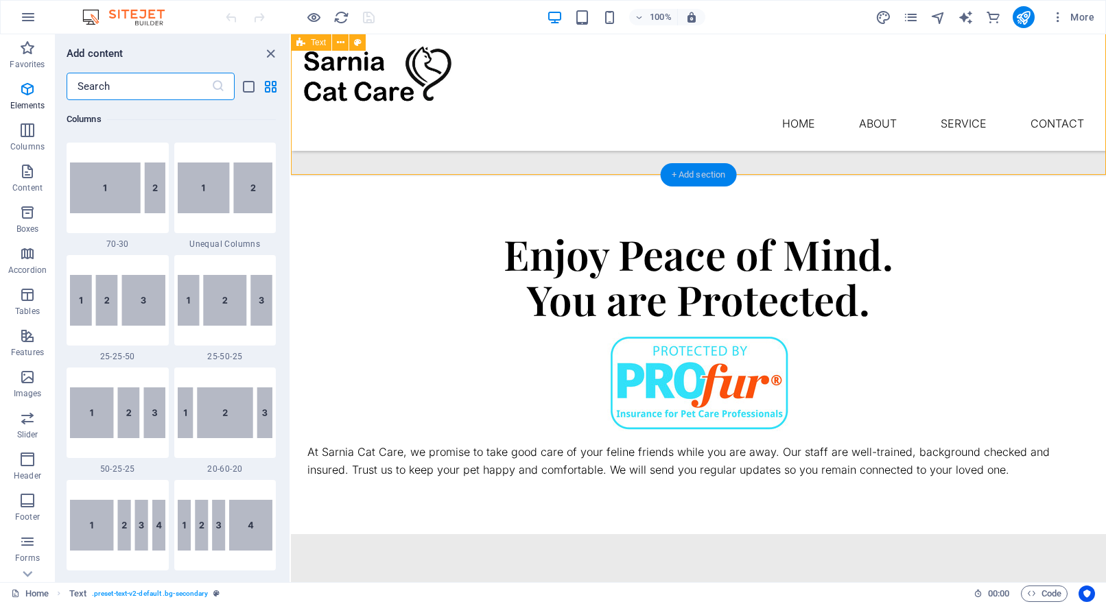
scroll to position [2400, 0]
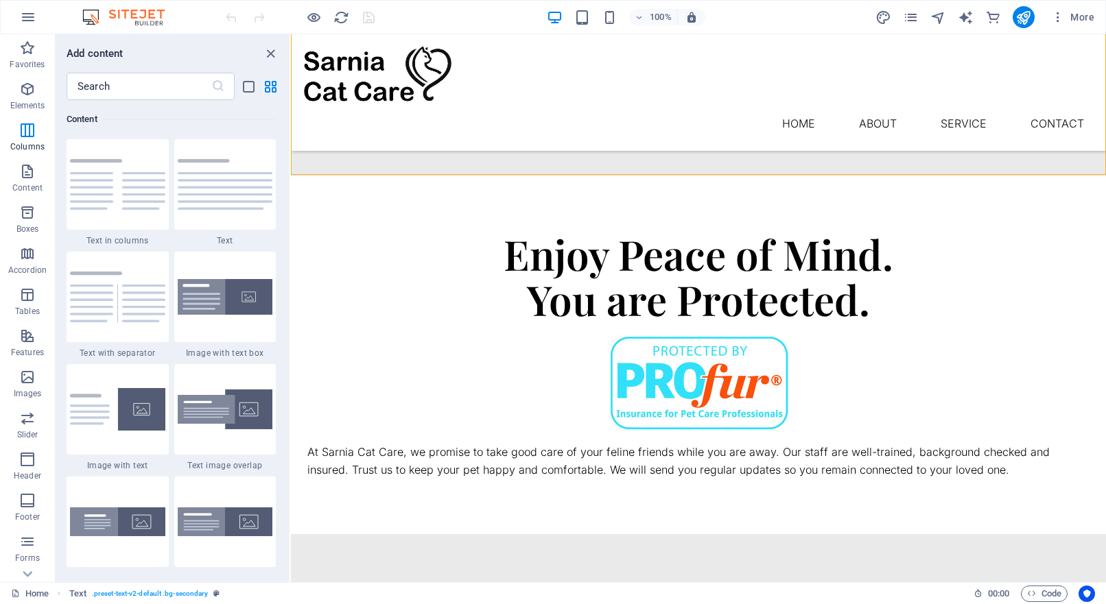
drag, startPoint x: 286, startPoint y: 191, endPoint x: 288, endPoint y: 215, distance: 24.8
click at [288, 215] on div "Favorites 1 Star Headline 1 Star Container Elements 1 Star Headline 1 Star Text…" at bounding box center [173, 335] width 234 height 471
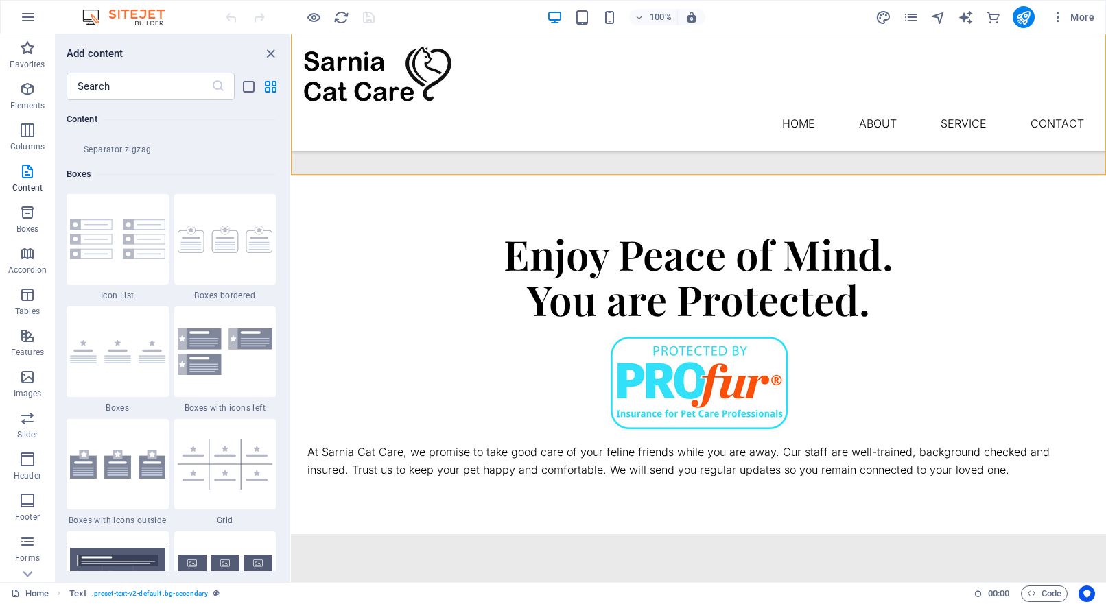
scroll to position [3732, 0]
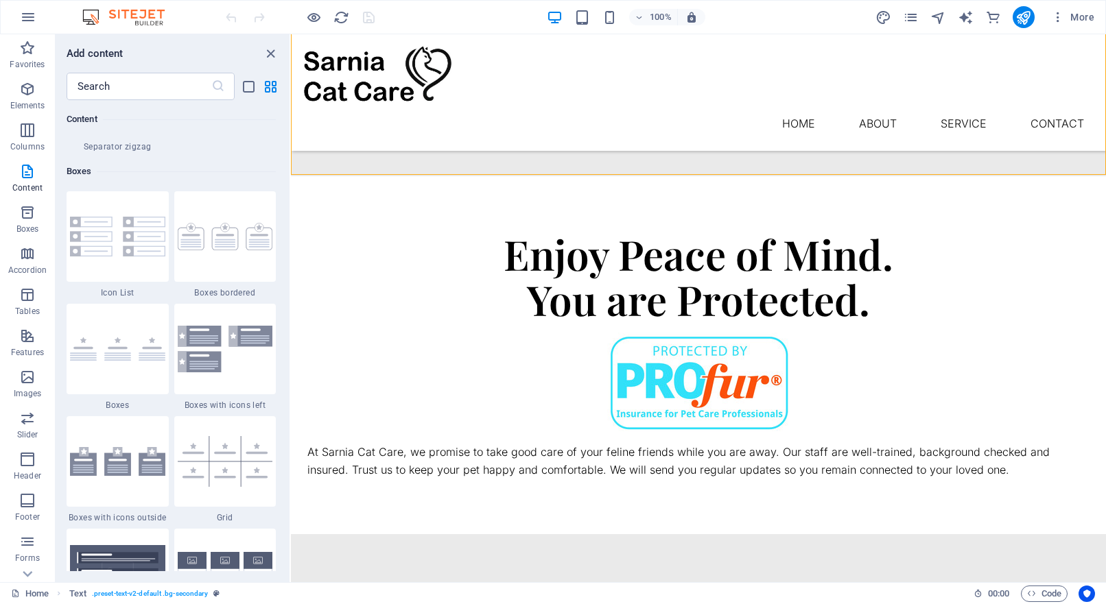
click at [285, 384] on div "Favorites 1 Star Headline 1 Star Container Elements 1 Star Headline 1 Star Text…" at bounding box center [173, 335] width 234 height 471
drag, startPoint x: 285, startPoint y: 232, endPoint x: 287, endPoint y: 254, distance: 22.0
click at [287, 255] on div "Favorites 1 Star Headline 1 Star Container Elements 1 Star Headline 1 Star Text…" at bounding box center [173, 335] width 234 height 471
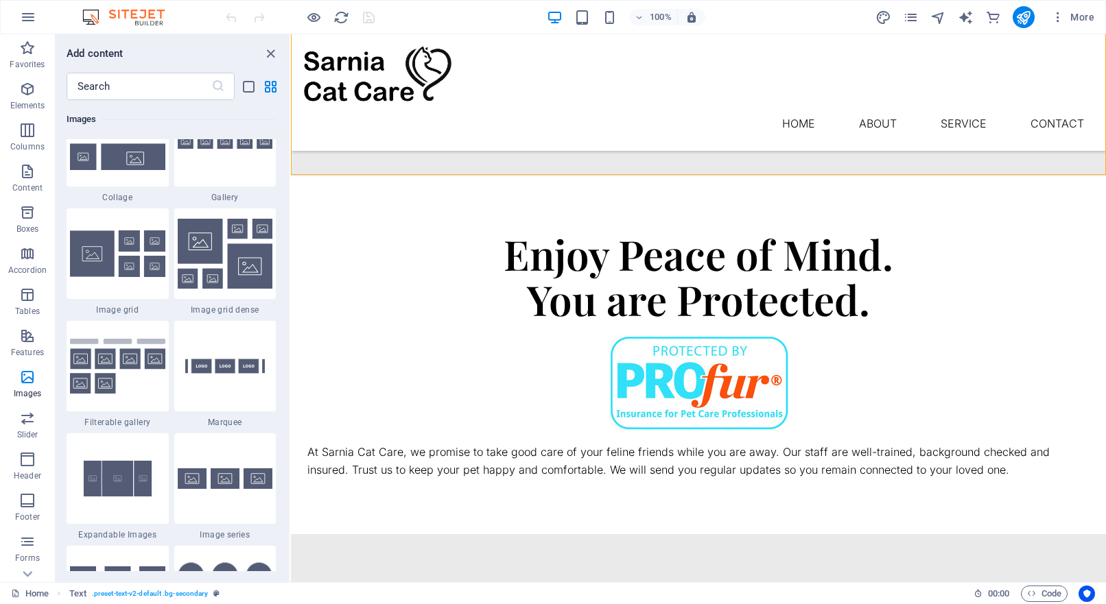
scroll to position [7296, 0]
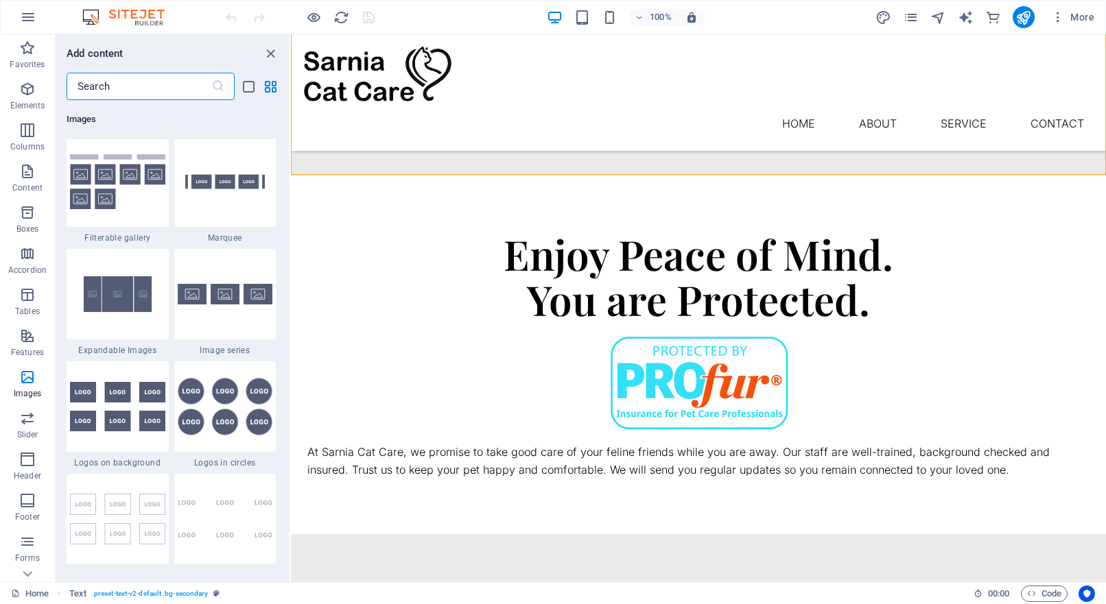
click at [134, 87] on input "text" at bounding box center [139, 86] width 145 height 27
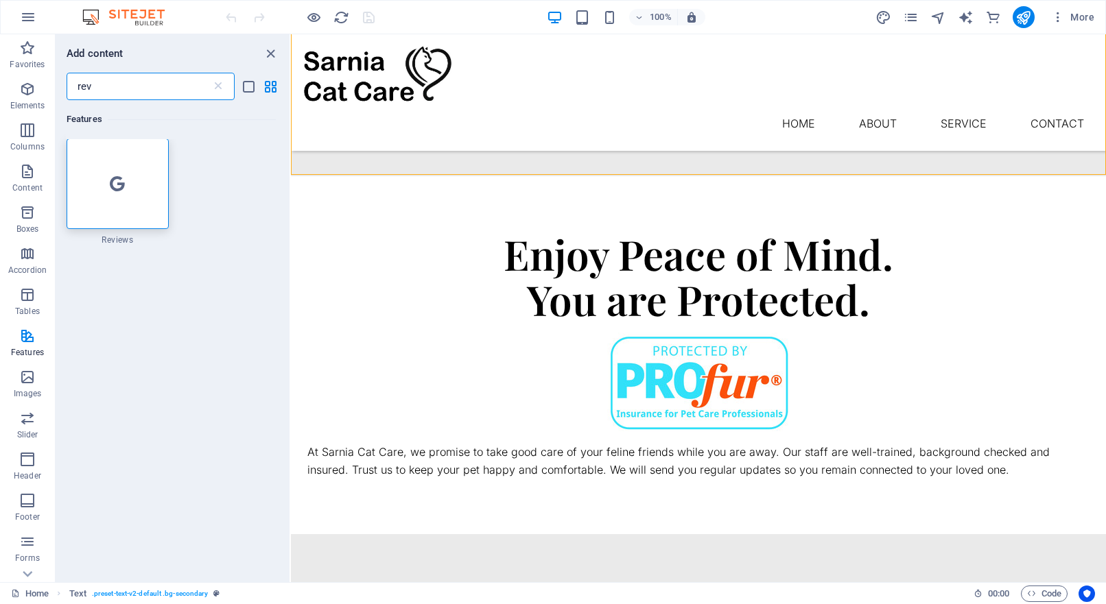
scroll to position [0, 0]
type input "revi"
click at [116, 185] on icon at bounding box center [117, 185] width 15 height 18
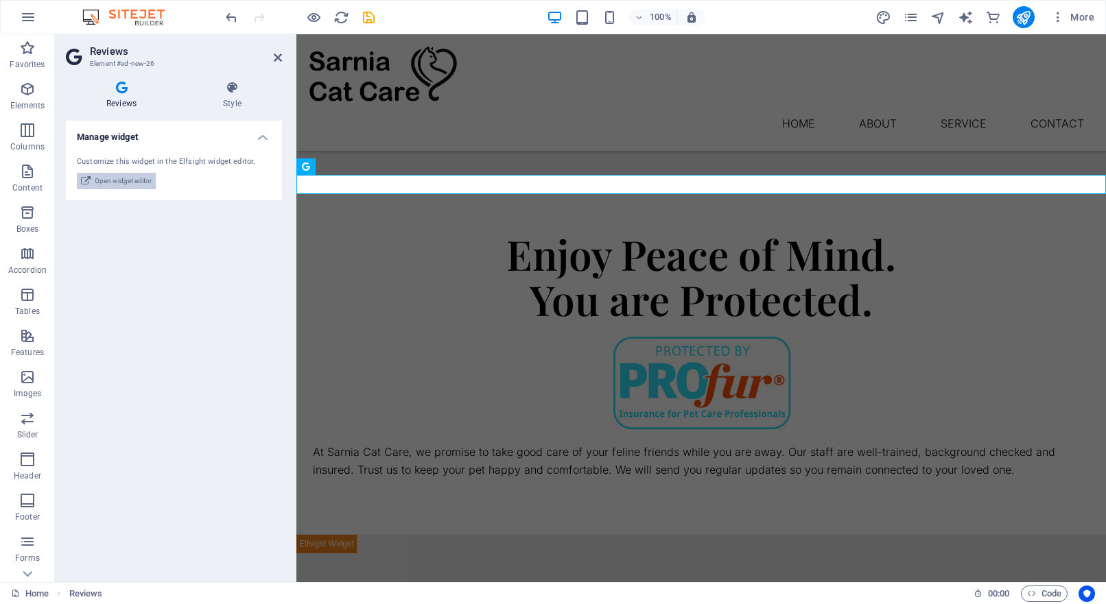
click at [117, 185] on span "Open widget editor" at bounding box center [123, 181] width 57 height 16
click at [138, 176] on span "Open widget editor" at bounding box center [123, 181] width 57 height 16
click at [123, 184] on span "Open widget editor" at bounding box center [123, 181] width 57 height 16
click at [329, 534] on div at bounding box center [700, 543] width 809 height 19
click at [112, 180] on span "Open widget editor" at bounding box center [123, 181] width 57 height 16
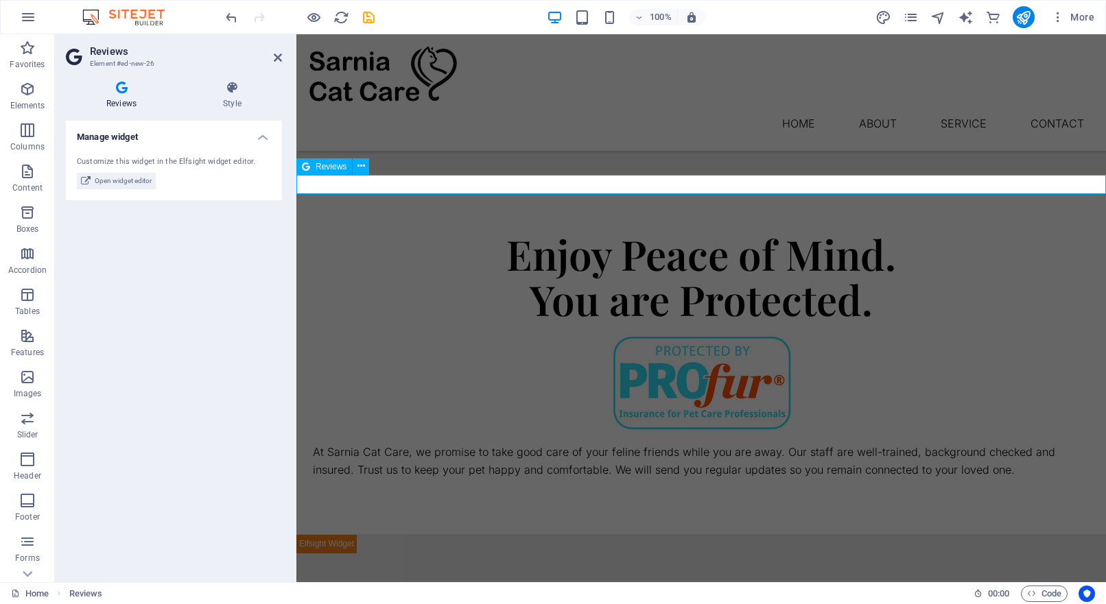
click at [400, 534] on div at bounding box center [700, 543] width 809 height 19
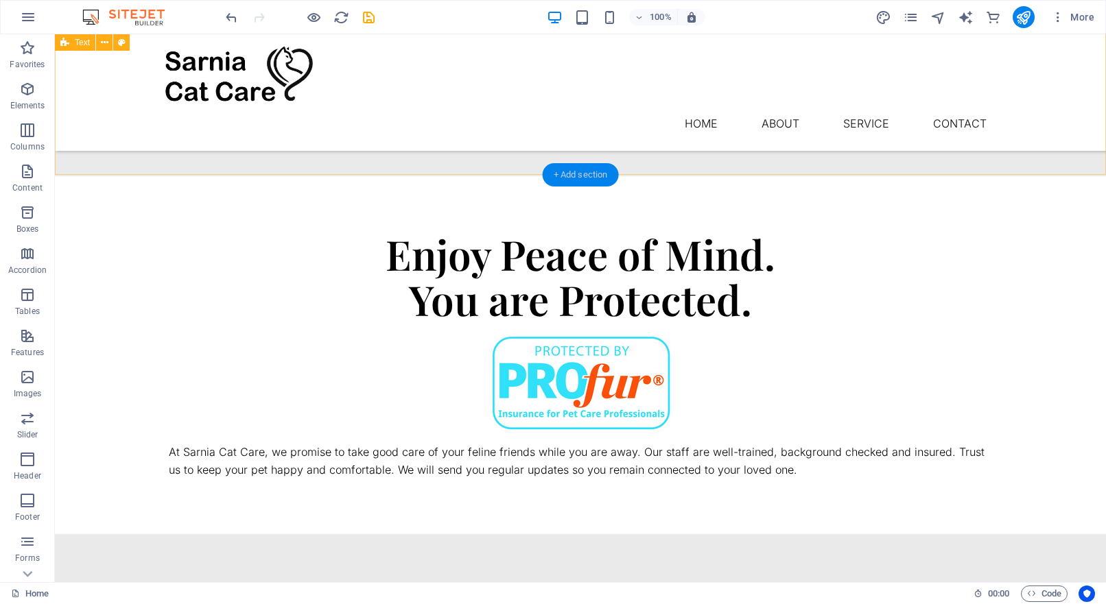
click at [567, 174] on div "+ Add section" at bounding box center [581, 174] width 76 height 23
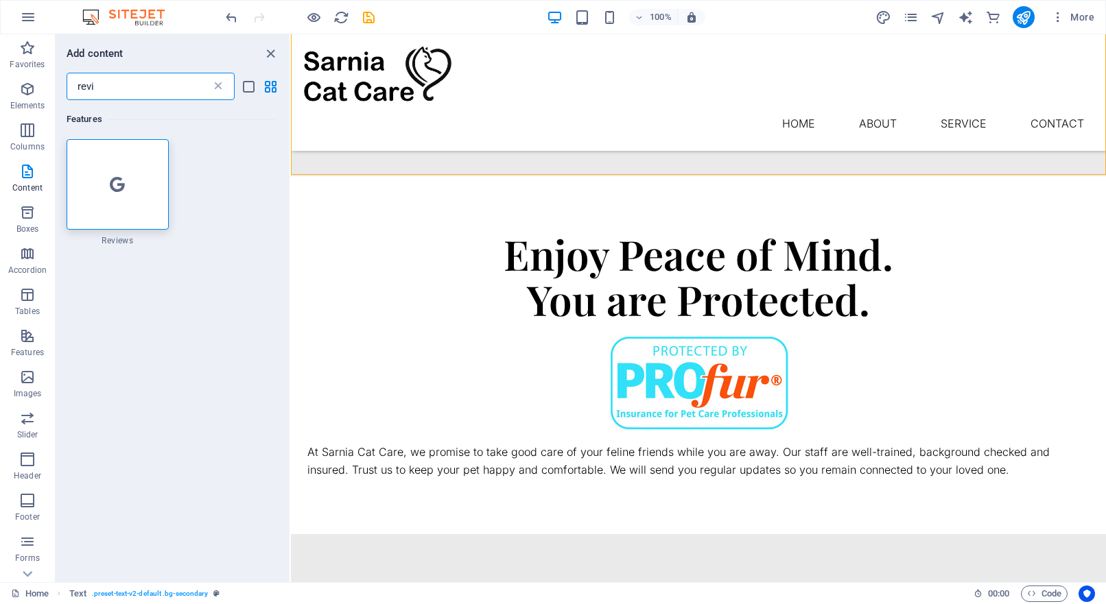
click at [220, 87] on icon at bounding box center [218, 87] width 14 height 14
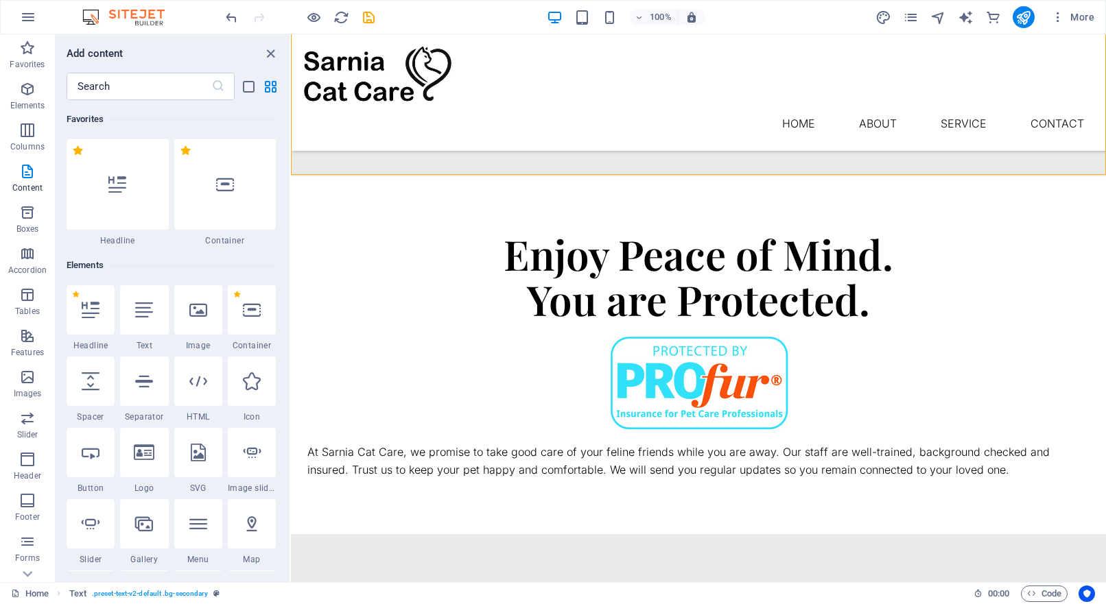
click at [285, 254] on div "Favorites 1 Star Headline 1 Star Container Elements 1 Star Headline 1 Star Text…" at bounding box center [173, 335] width 234 height 471
drag, startPoint x: 286, startPoint y: 106, endPoint x: 285, endPoint y: 150, distance: 43.9
click at [285, 150] on div "Favorites 1 Star Headline 1 Star Container Elements 1 Star Headline 1 Star Text…" at bounding box center [173, 335] width 234 height 471
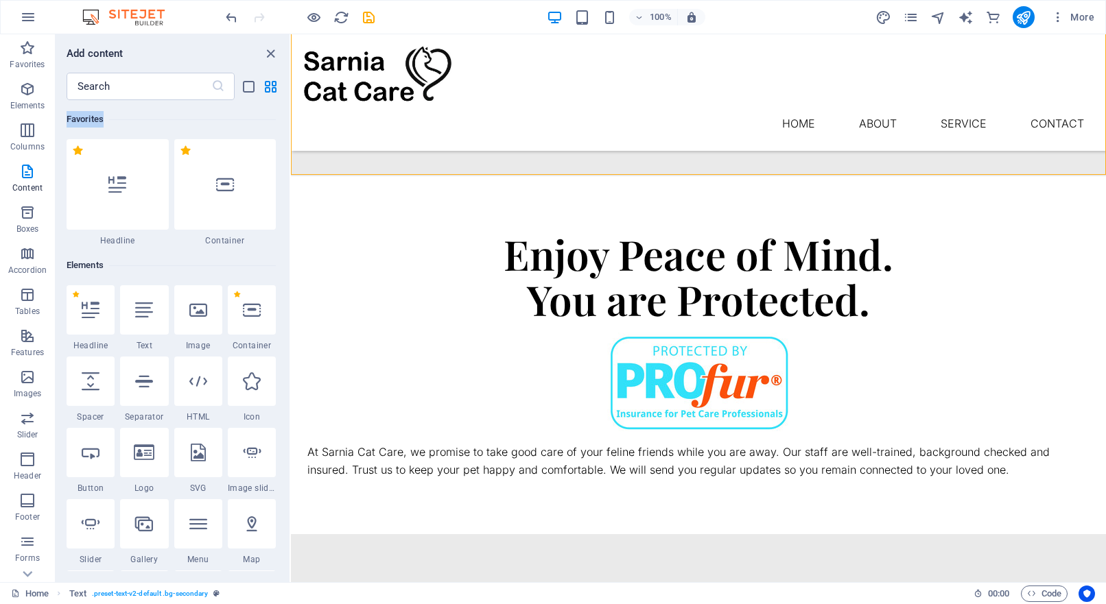
click at [286, 112] on div "Favorites 1 Star Headline 1 Star Container Elements 1 Star Headline 1 Star Text…" at bounding box center [173, 335] width 234 height 471
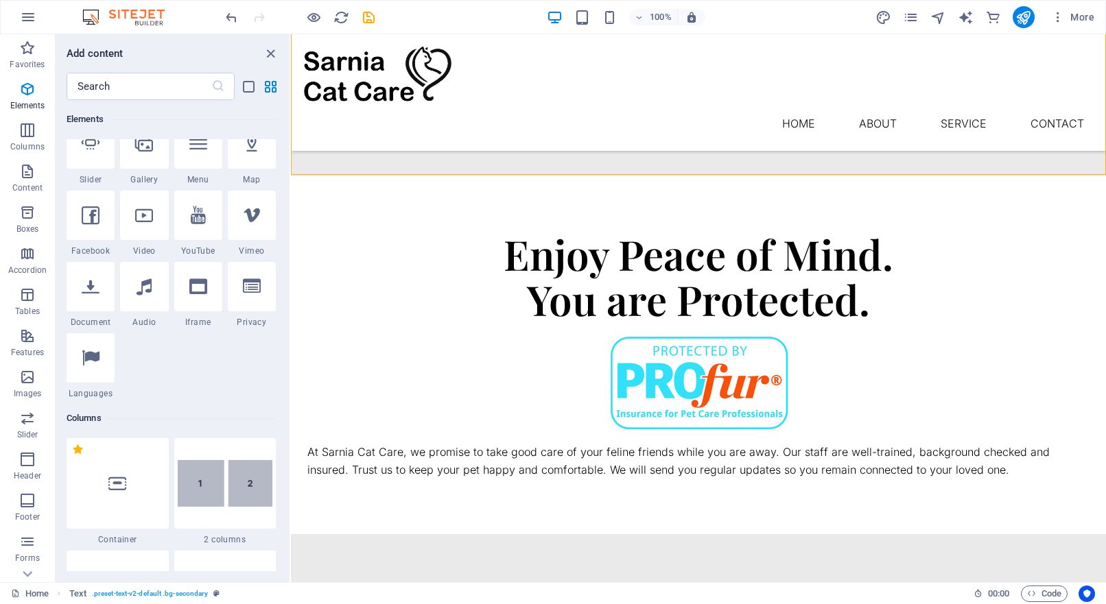
scroll to position [444, 0]
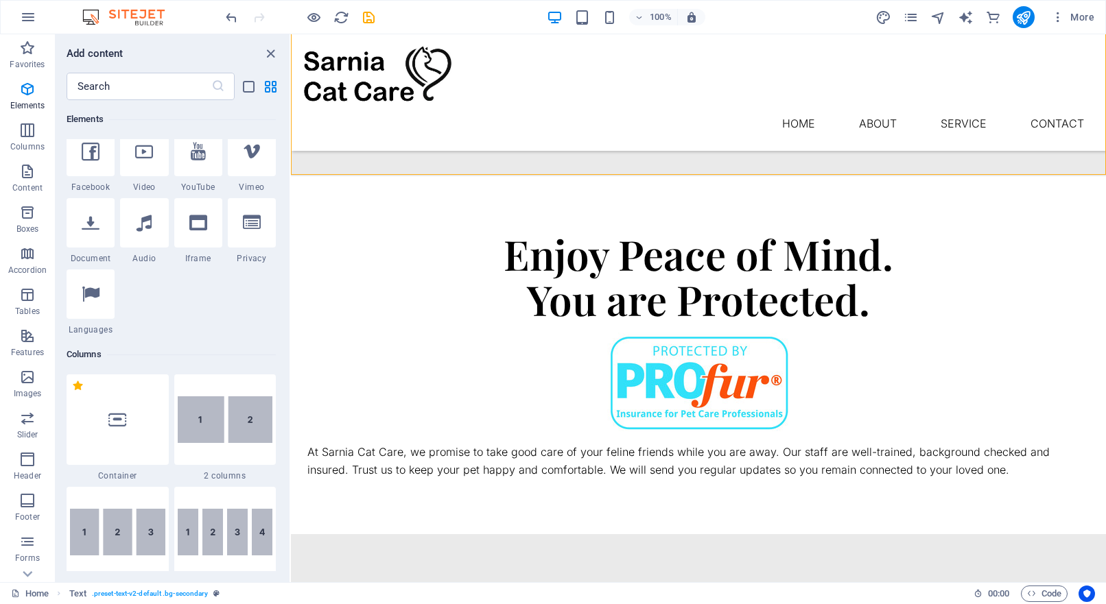
click at [286, 384] on div "Favorites 1 Star Headline 1 Star Container Elements 1 Star Headline 1 Star Text…" at bounding box center [173, 335] width 234 height 471
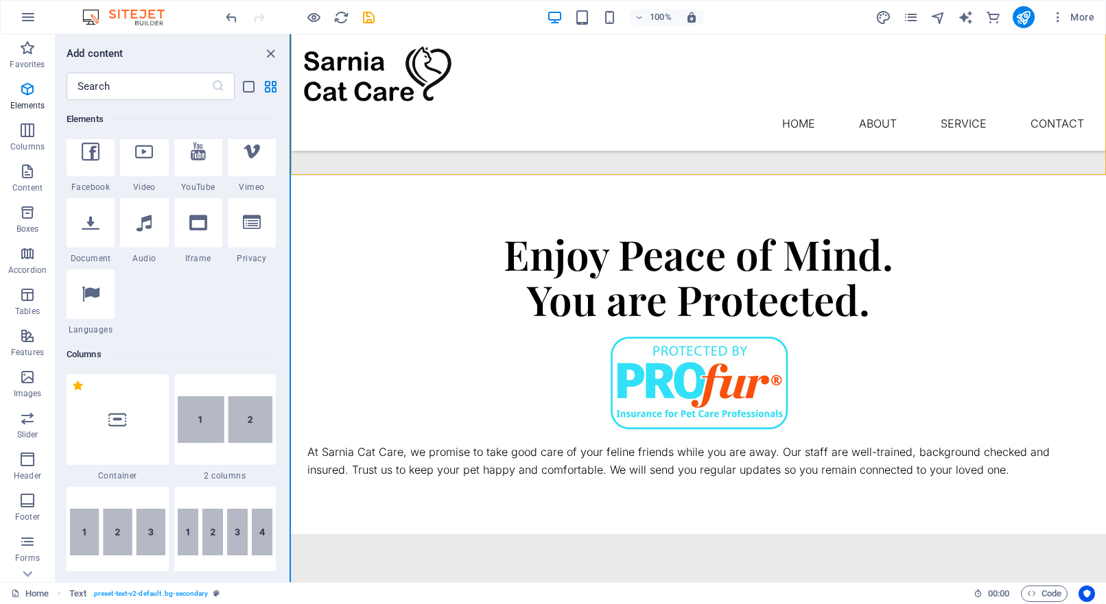
click at [289, 387] on button at bounding box center [289, 308] width 1 height 548
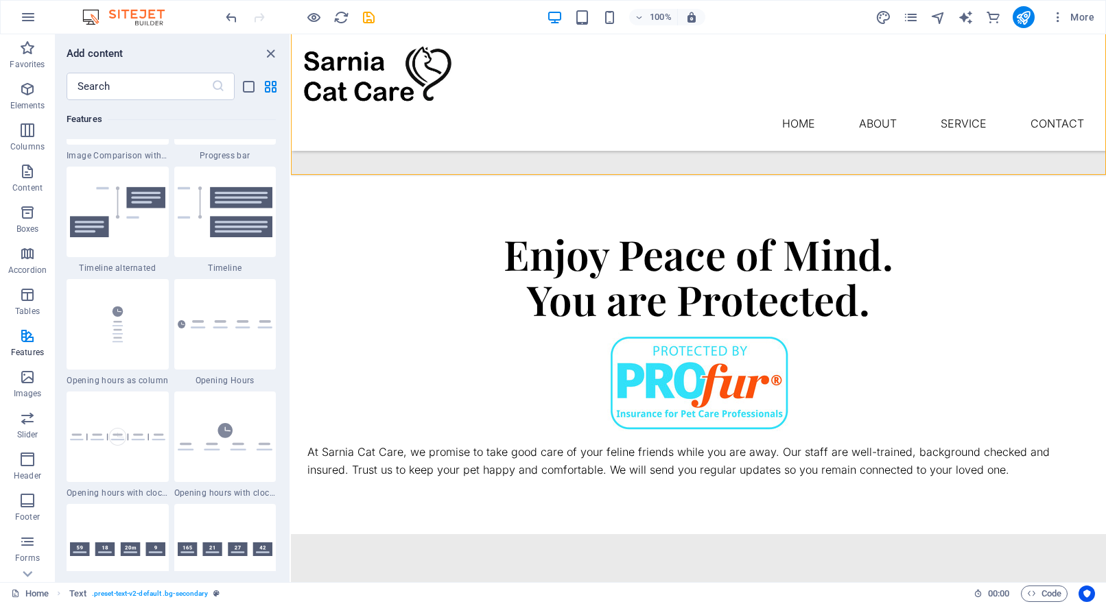
scroll to position [6214, 0]
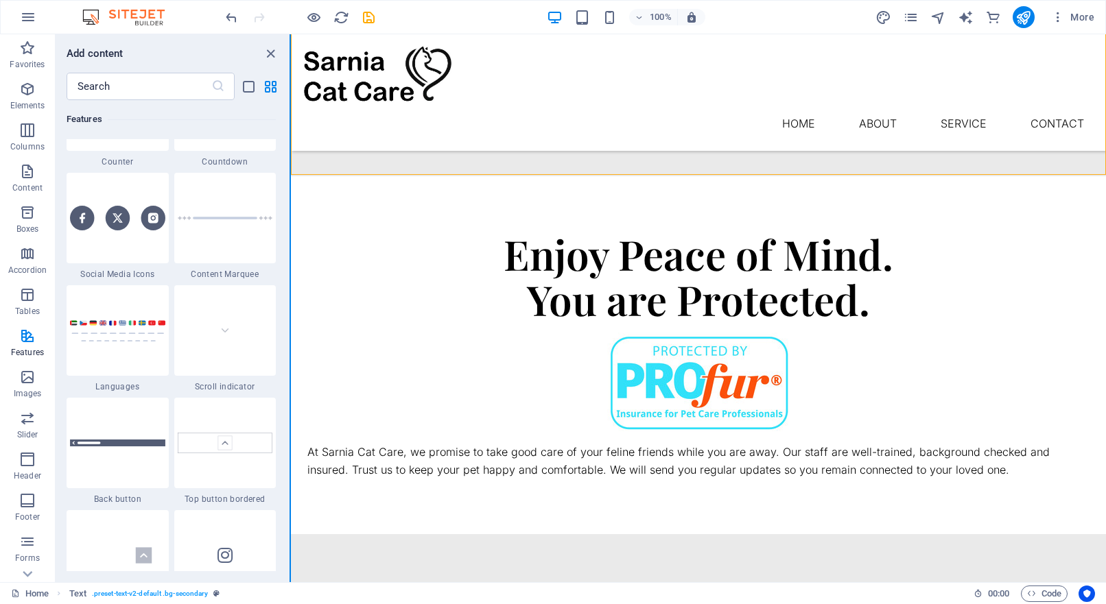
click at [290, 418] on button at bounding box center [289, 308] width 1 height 548
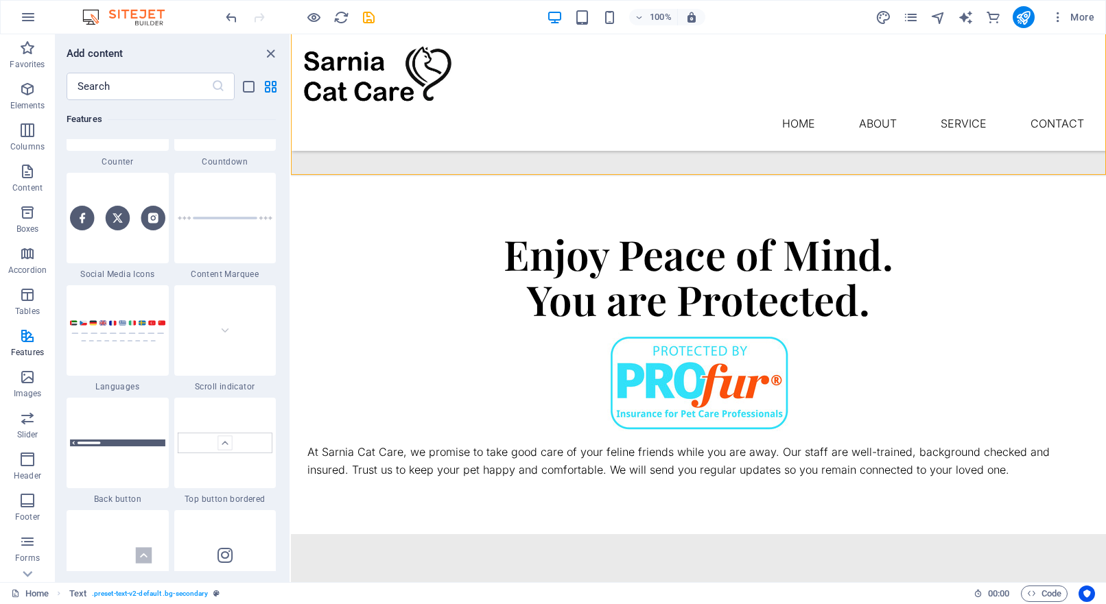
scroll to position [6657, 0]
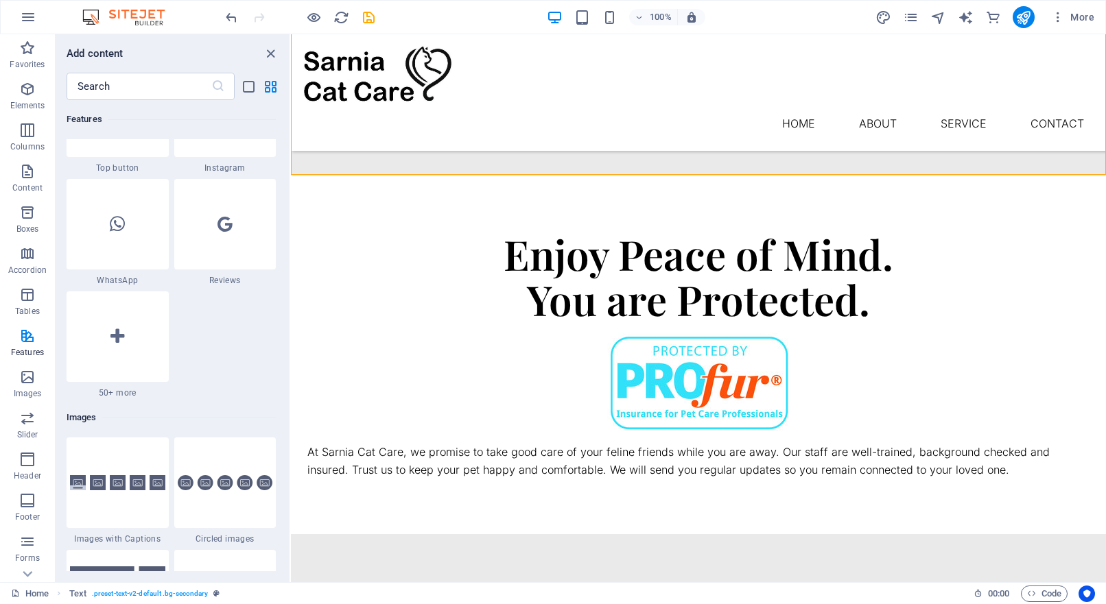
click at [289, 98] on div "​" at bounding box center [173, 86] width 234 height 27
click at [291, 176] on div "Enjoy Peace of Mind. You are Protected. At Sarnia Cat Care, we promise to take …" at bounding box center [698, 354] width 815 height 357
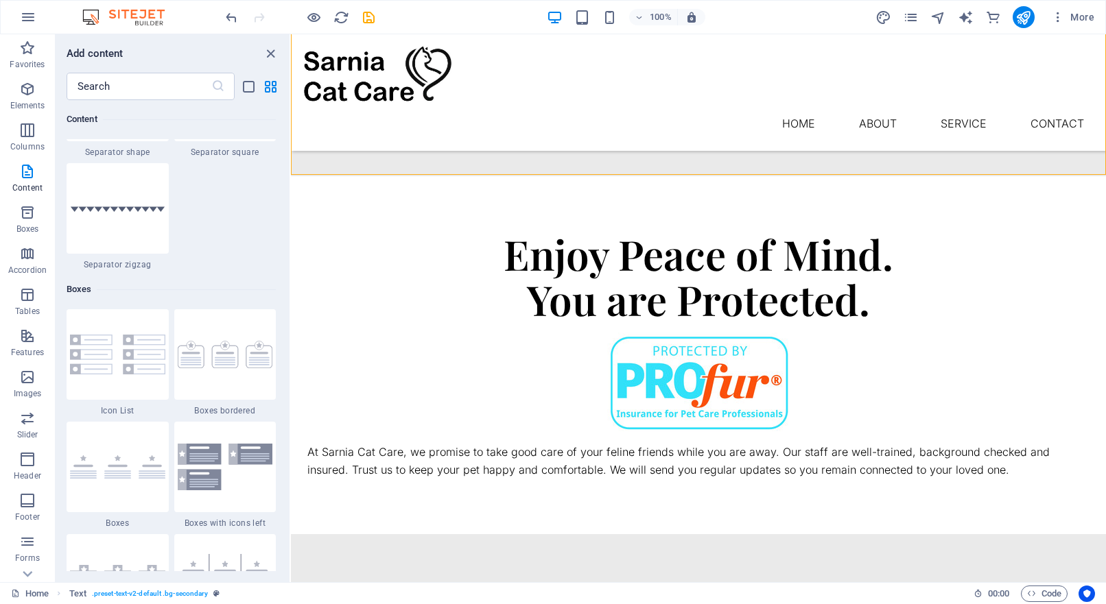
scroll to position [3551, 0]
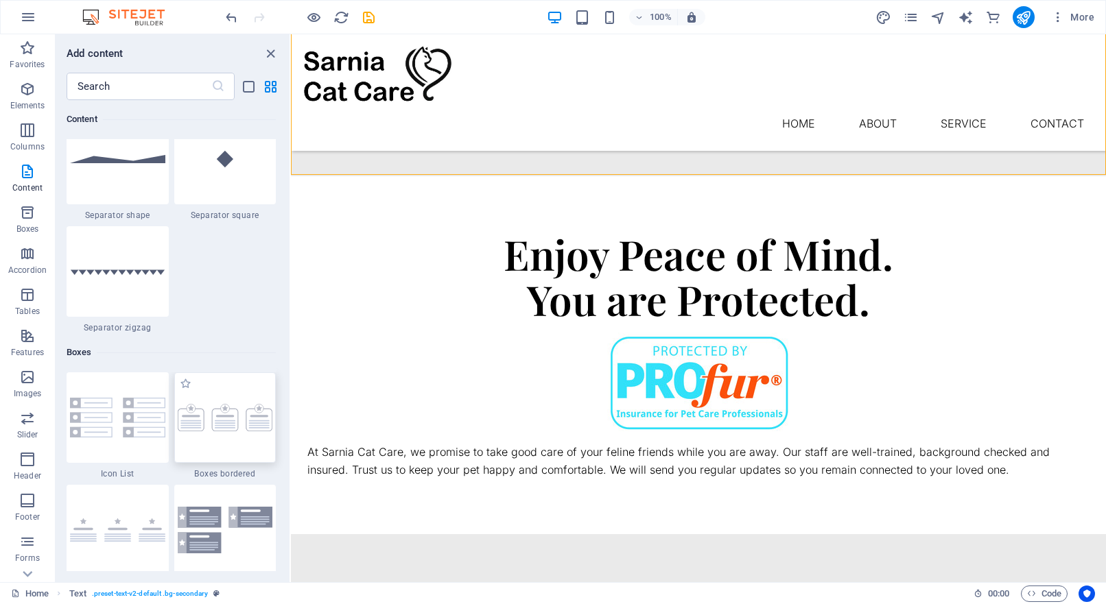
click at [235, 462] on div at bounding box center [225, 417] width 102 height 91
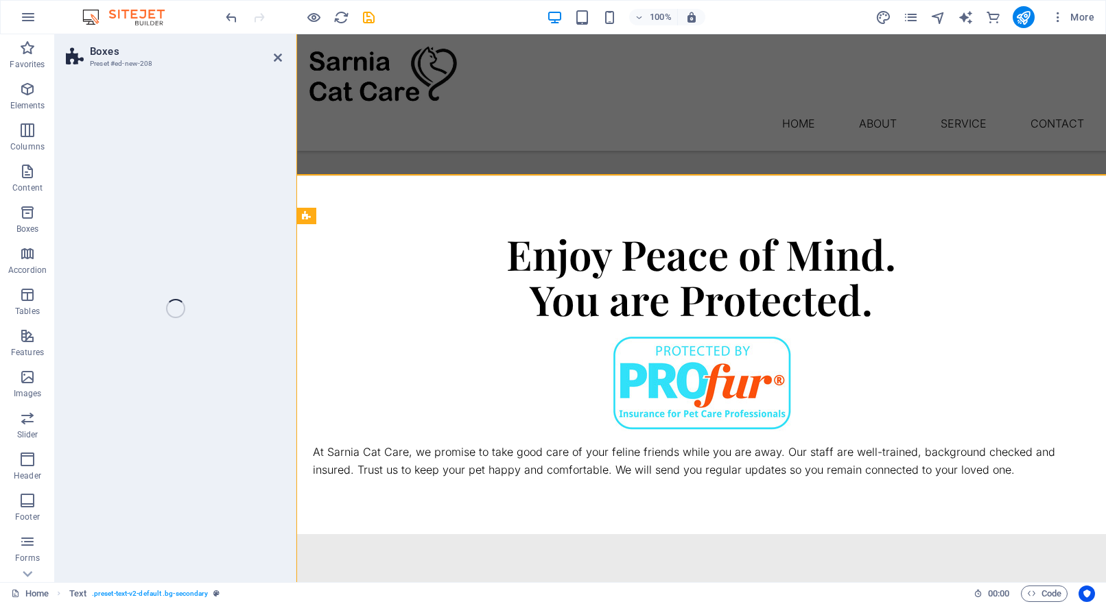
select select "rem"
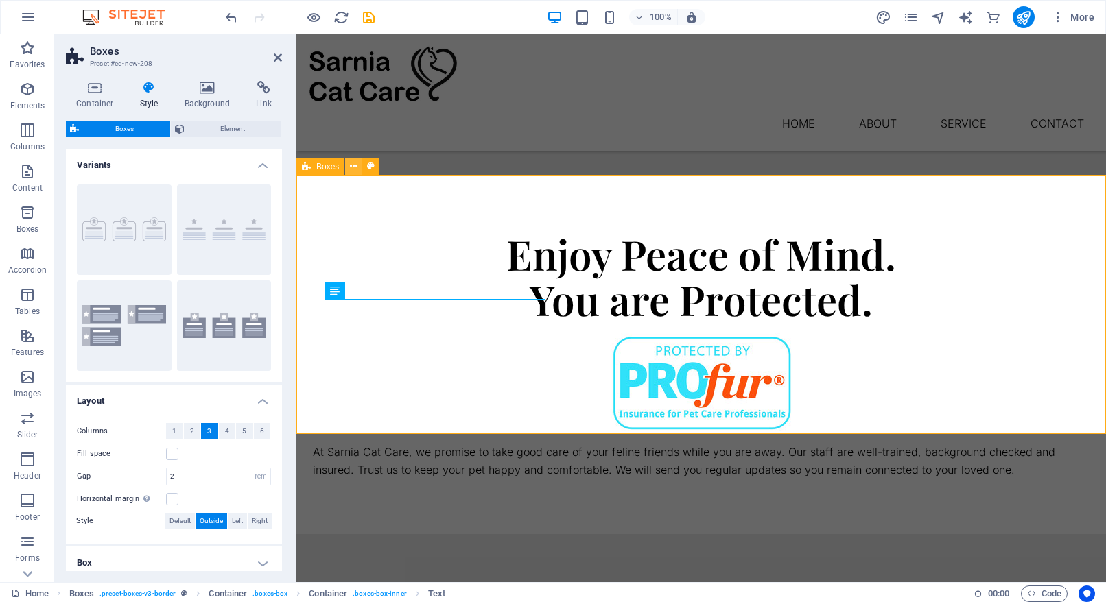
click at [353, 167] on icon at bounding box center [354, 166] width 8 height 14
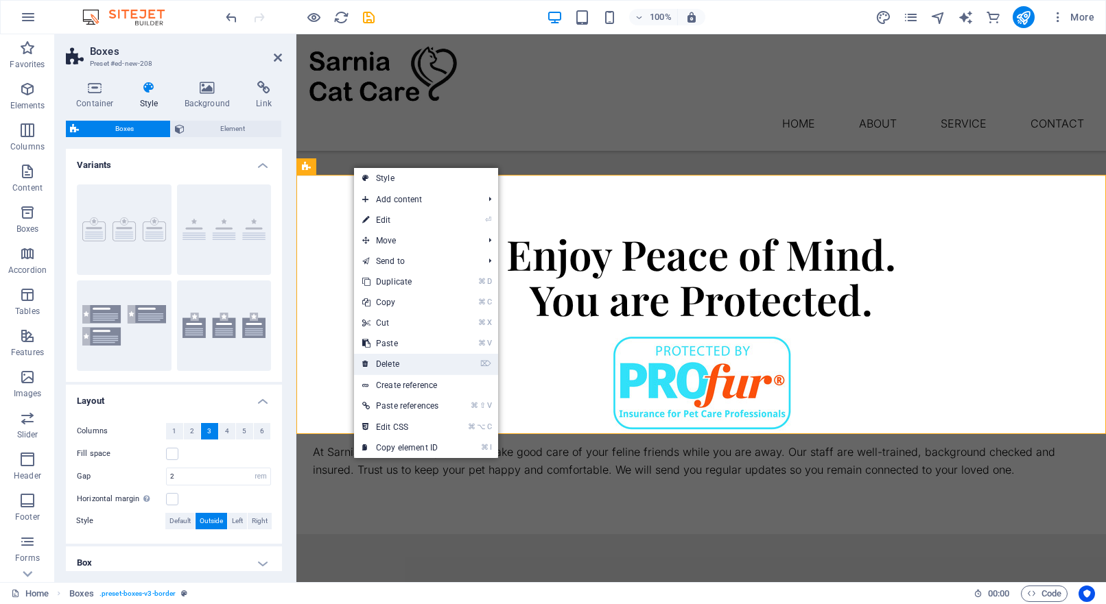
click at [388, 362] on link "⌦ Delete" at bounding box center [400, 364] width 93 height 21
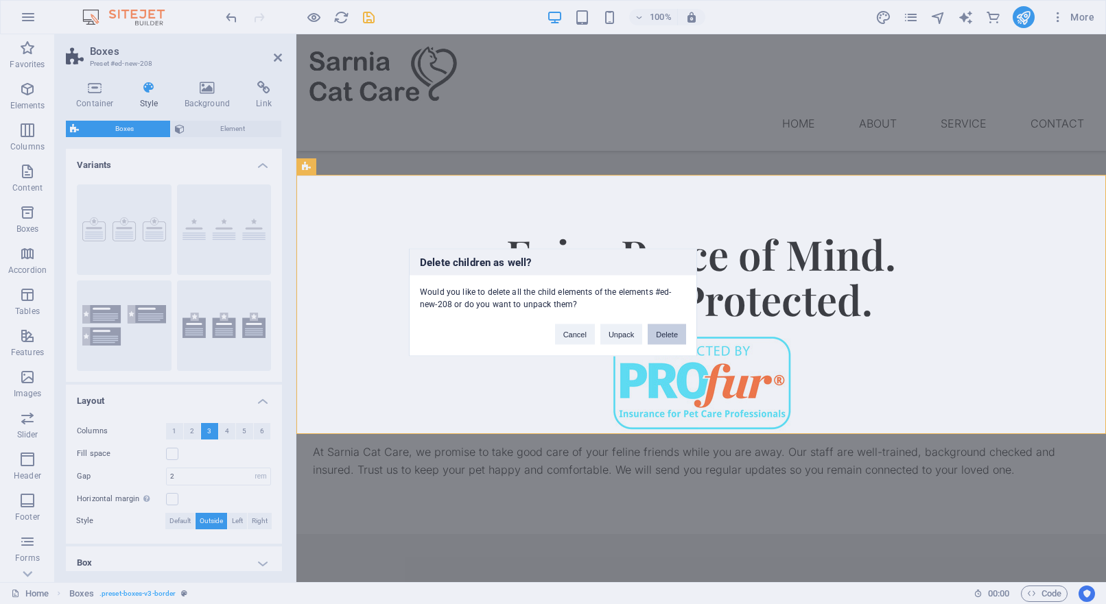
click at [660, 333] on button "Delete" at bounding box center [667, 334] width 38 height 21
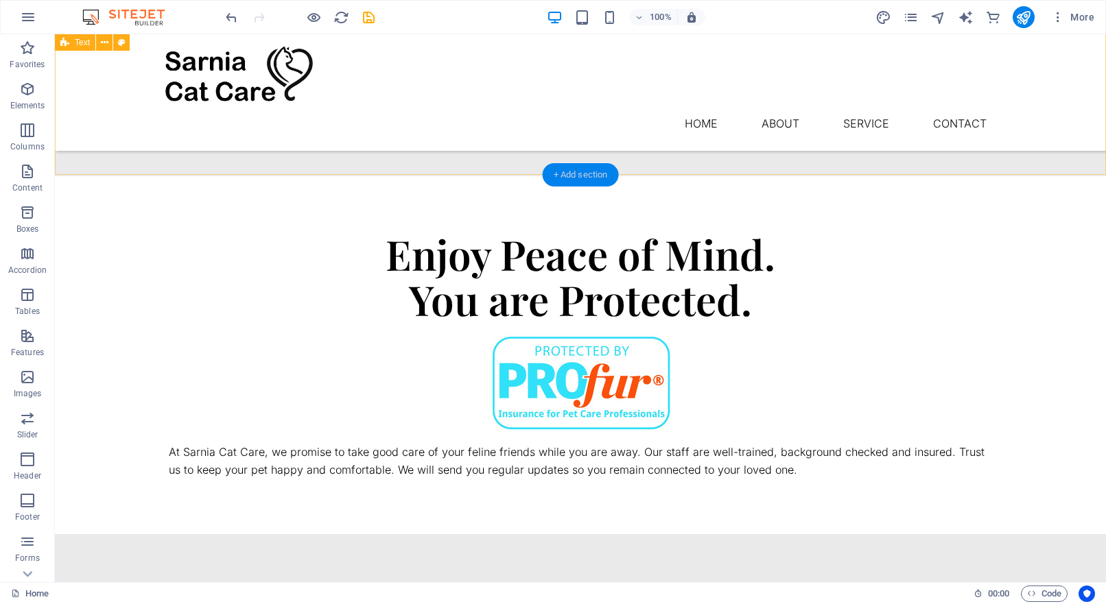
click at [591, 172] on div "+ Add section" at bounding box center [581, 174] width 76 height 23
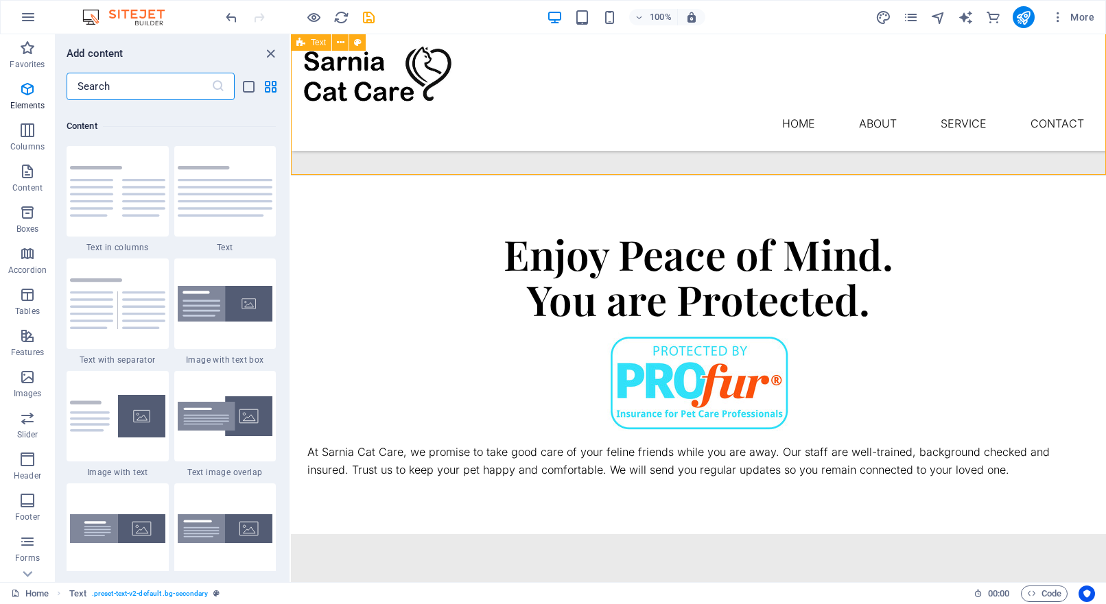
scroll to position [2400, 0]
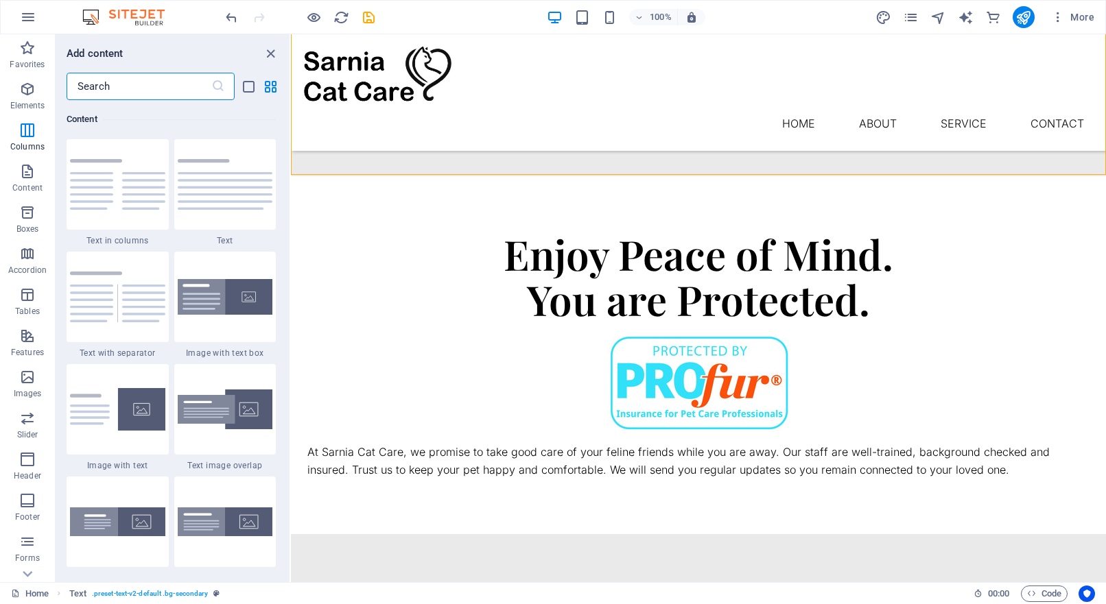
click at [157, 88] on input "text" at bounding box center [139, 86] width 145 height 27
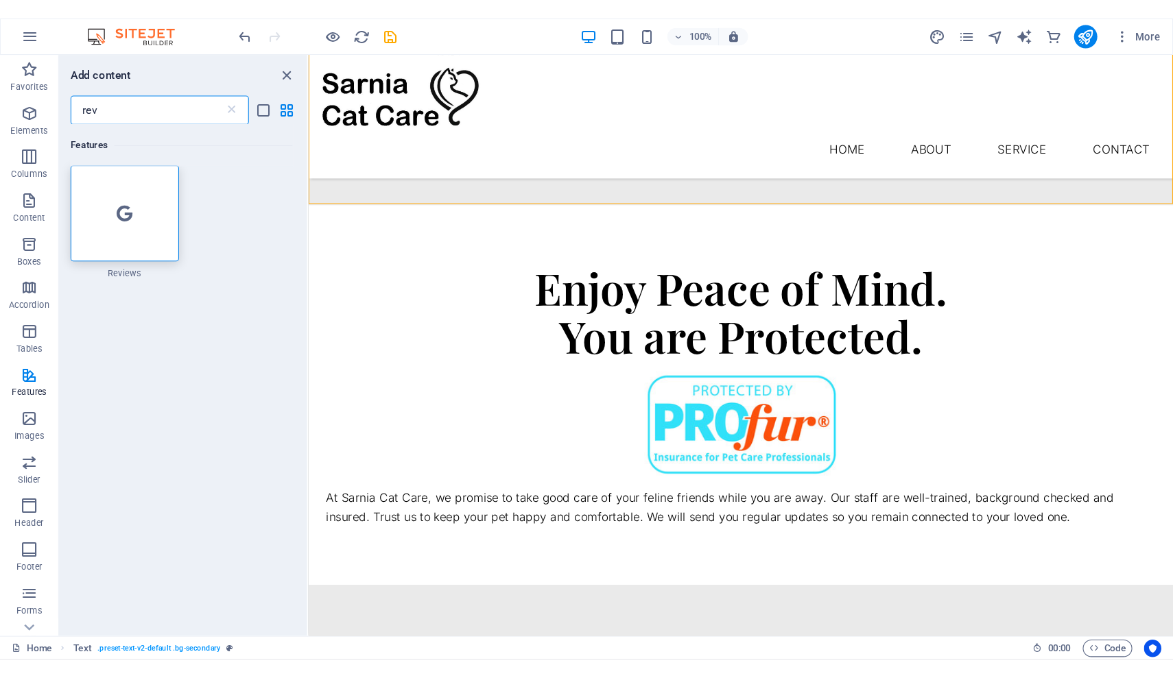
scroll to position [0, 0]
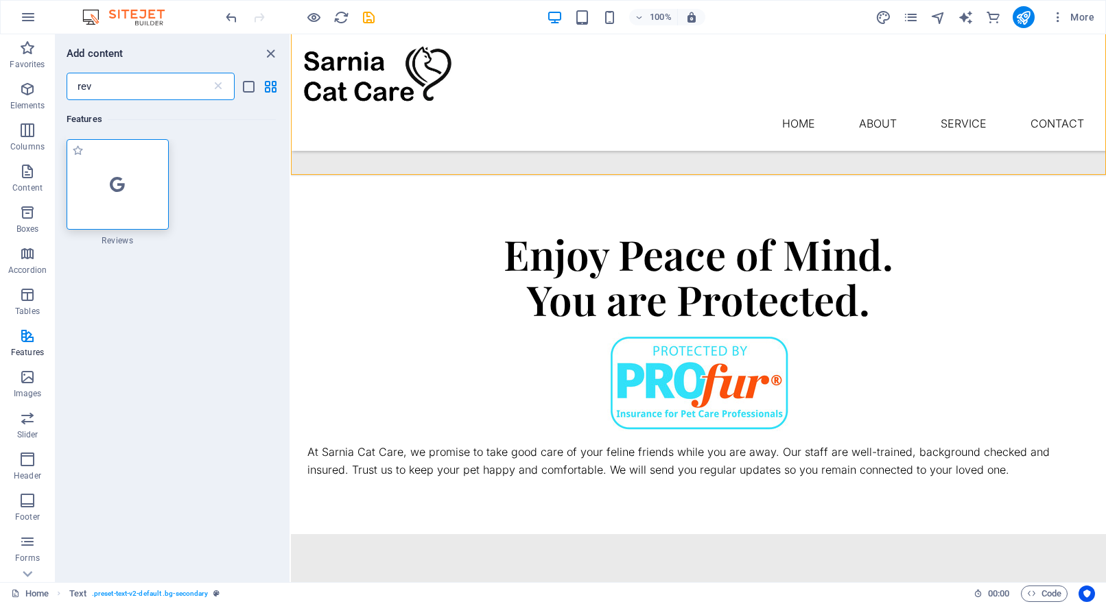
type input "rev"
click at [98, 189] on div at bounding box center [118, 184] width 102 height 91
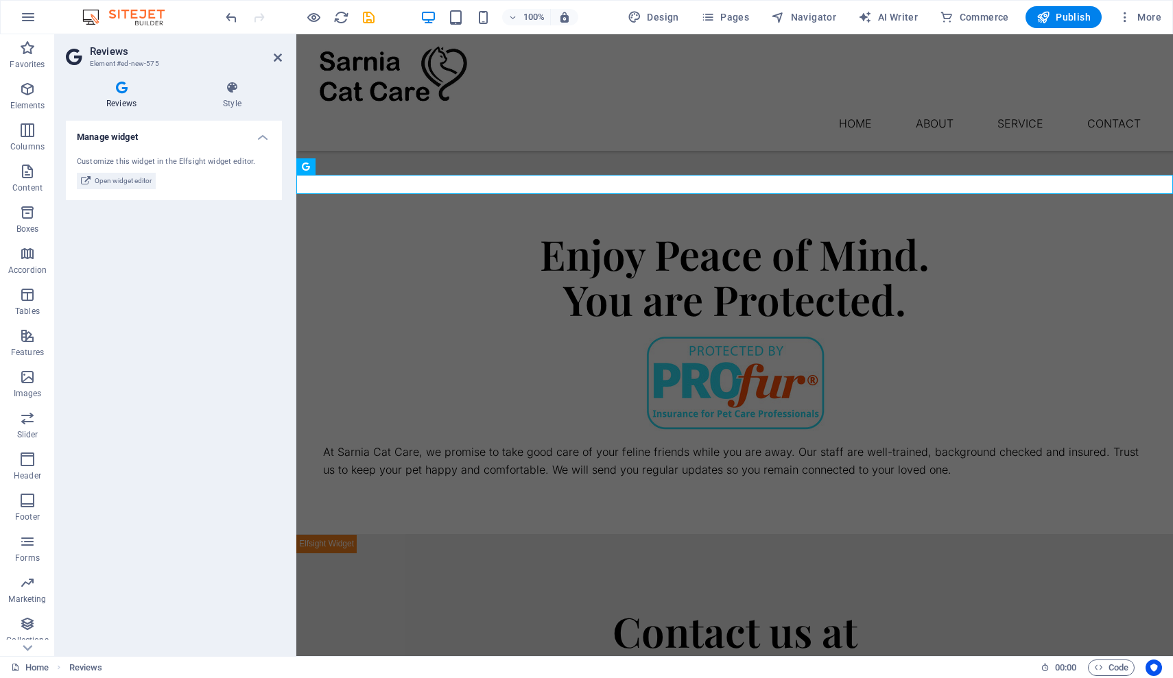
click at [178, 319] on div "Manage widget Customize this widget in the Elfsight widget editor. Open widget …" at bounding box center [174, 383] width 216 height 525
click at [106, 184] on span "Open widget editor" at bounding box center [123, 181] width 57 height 16
click at [360, 166] on icon at bounding box center [361, 166] width 8 height 14
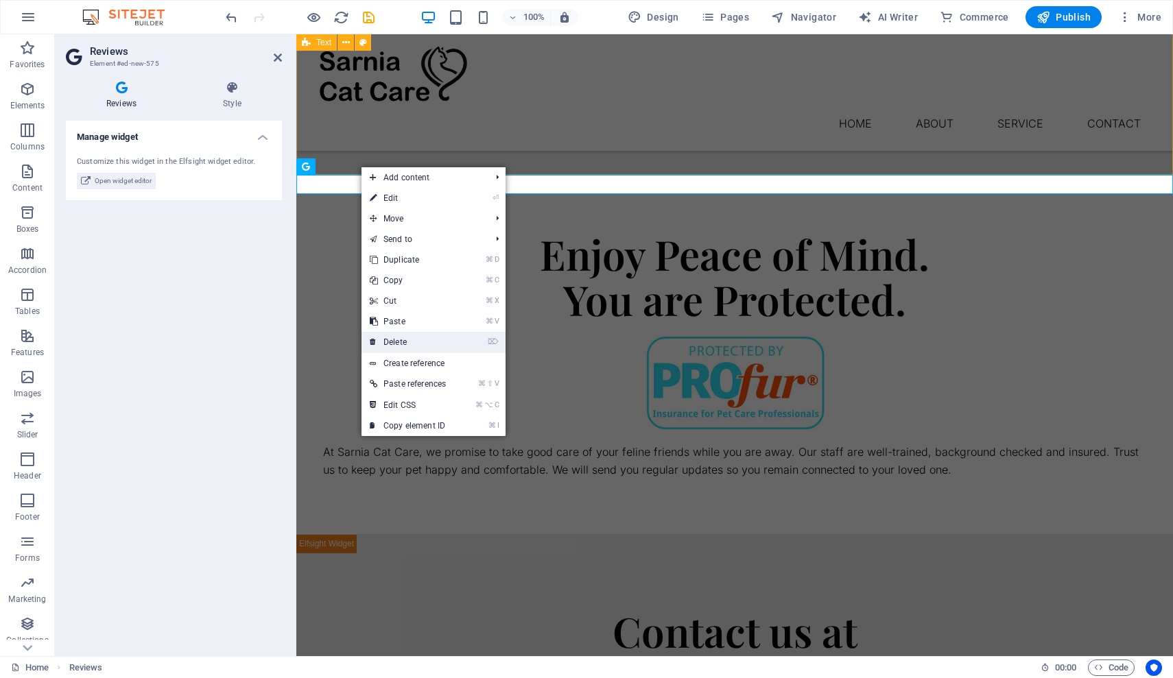
click at [405, 344] on link "⌦ Delete" at bounding box center [408, 342] width 93 height 21
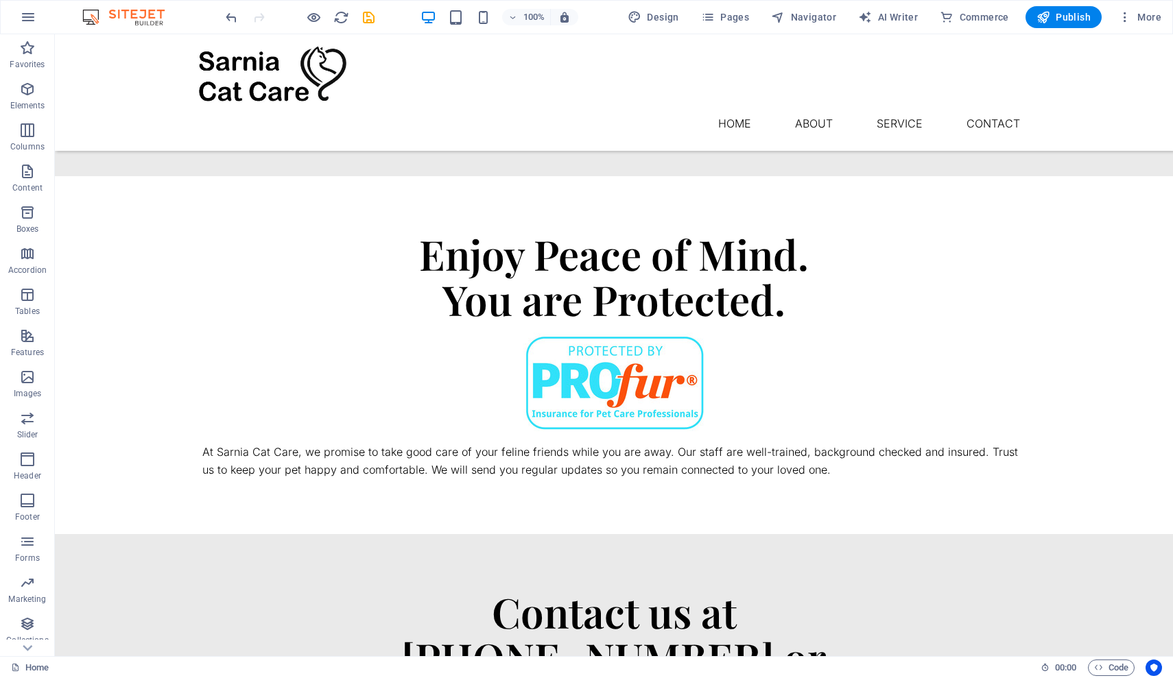
click at [111, 16] on img at bounding box center [130, 17] width 103 height 16
click at [30, 13] on icon "button" at bounding box center [28, 17] width 16 height 16
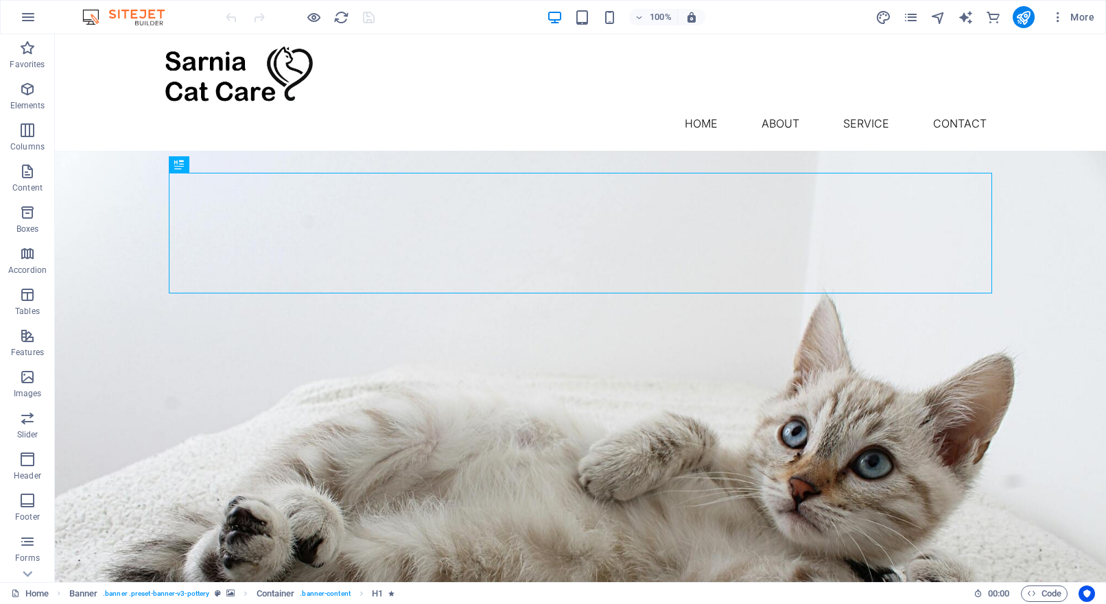
click at [510, 1] on div "100% More" at bounding box center [553, 17] width 1104 height 33
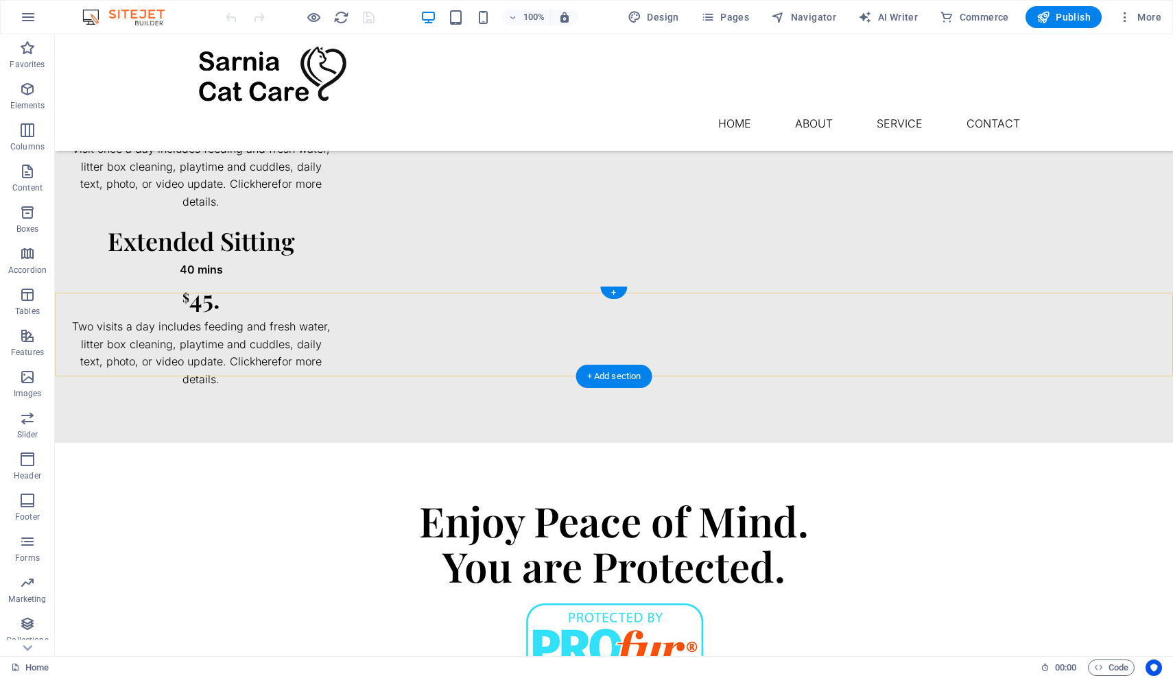
scroll to position [1069, 0]
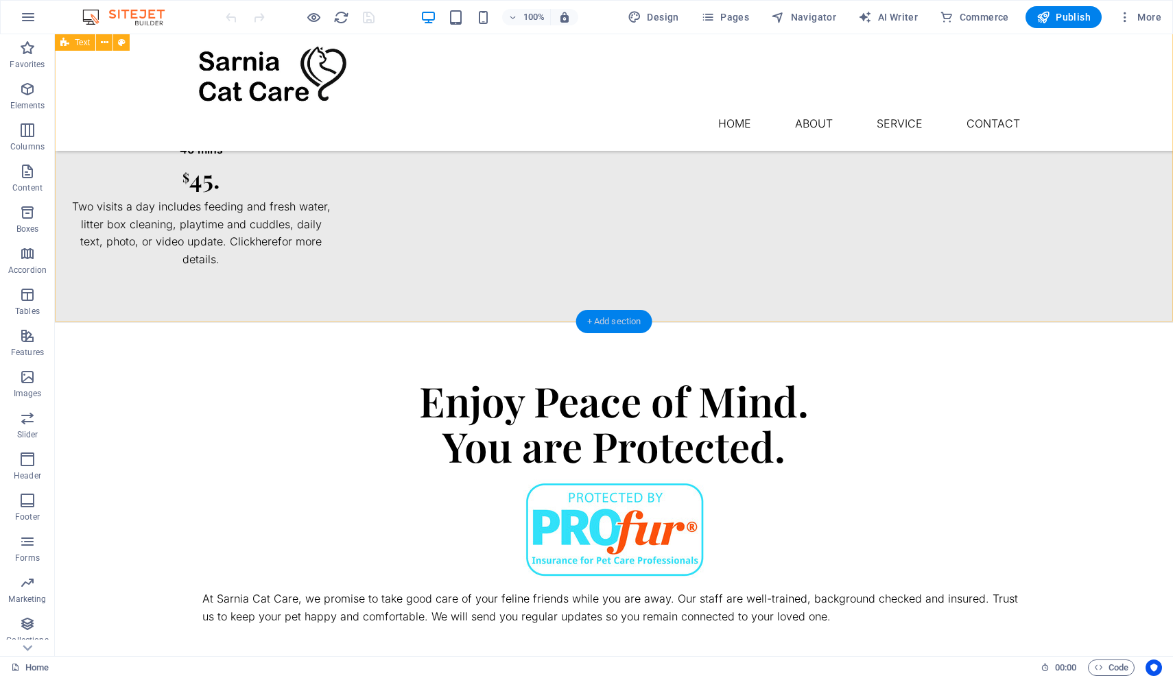
click at [606, 322] on div "+ Add section" at bounding box center [614, 321] width 76 height 23
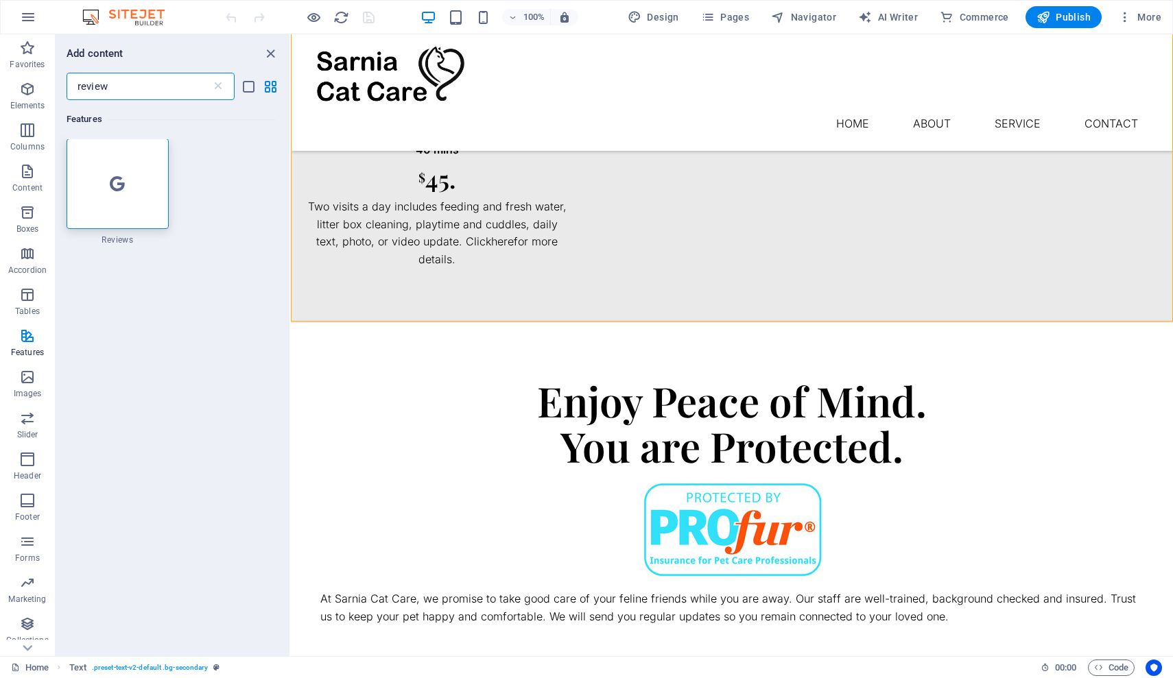
scroll to position [0, 0]
type input "review"
click at [120, 184] on icon at bounding box center [117, 185] width 15 height 18
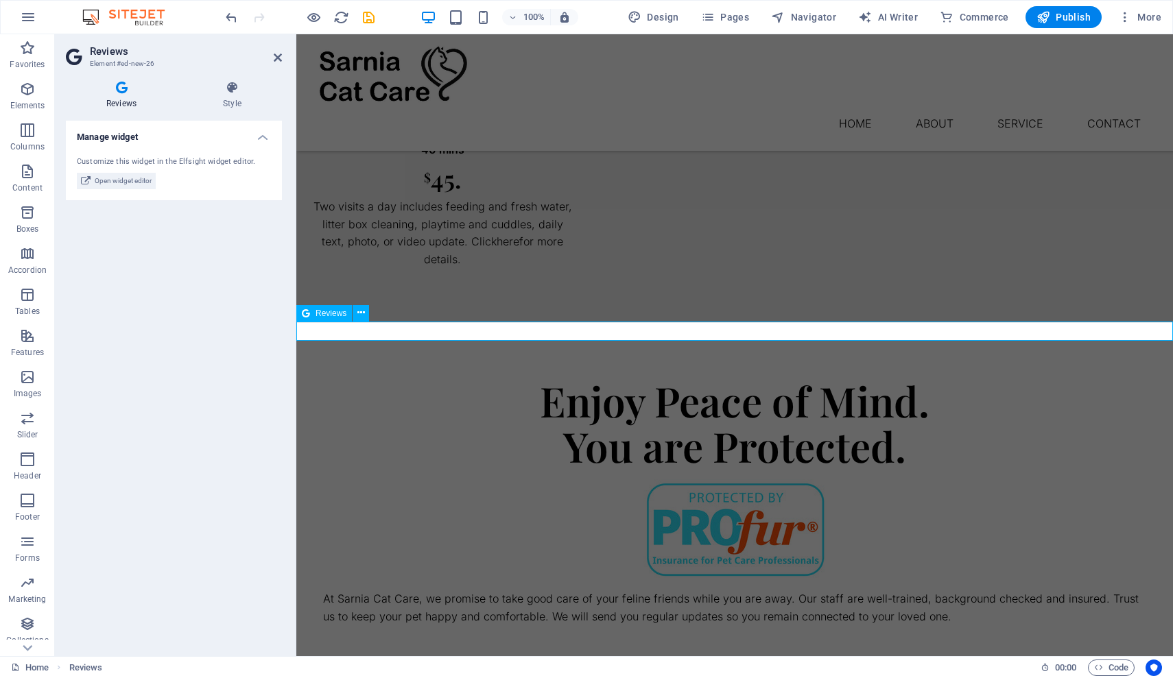
click at [496, 604] on div at bounding box center [734, 690] width 877 height 19
click at [361, 313] on icon at bounding box center [361, 313] width 8 height 14
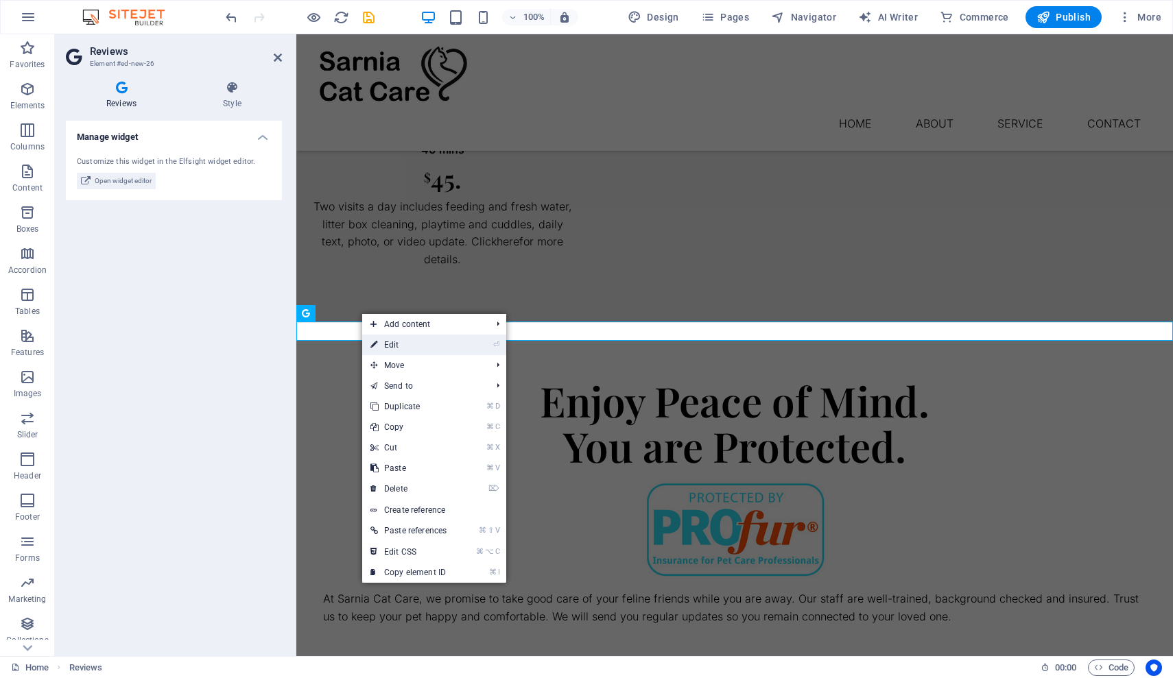
click at [386, 344] on link "⏎ Edit" at bounding box center [408, 345] width 93 height 21
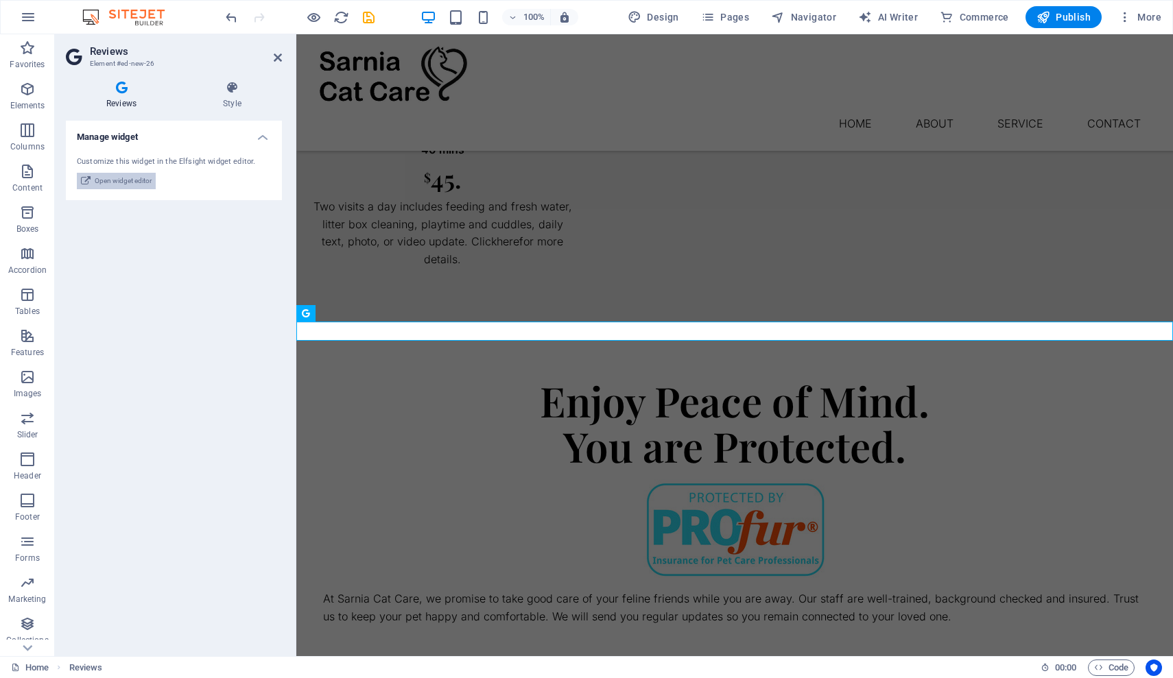
click at [141, 183] on span "Open widget editor" at bounding box center [123, 181] width 57 height 16
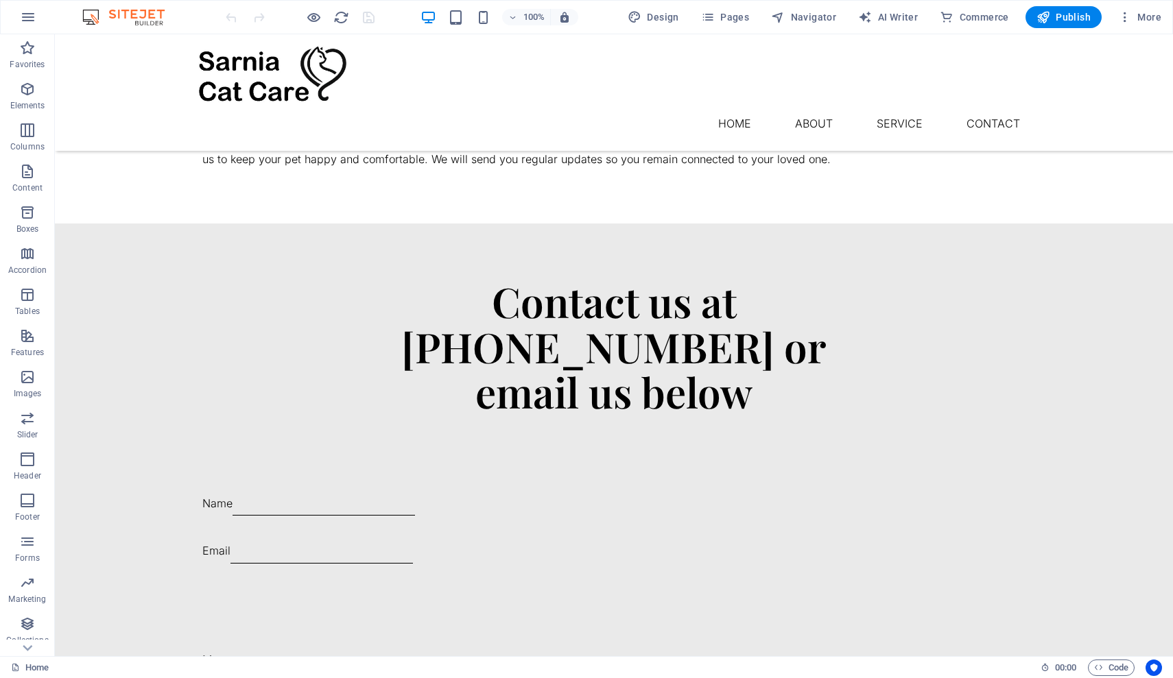
scroll to position [1580, 0]
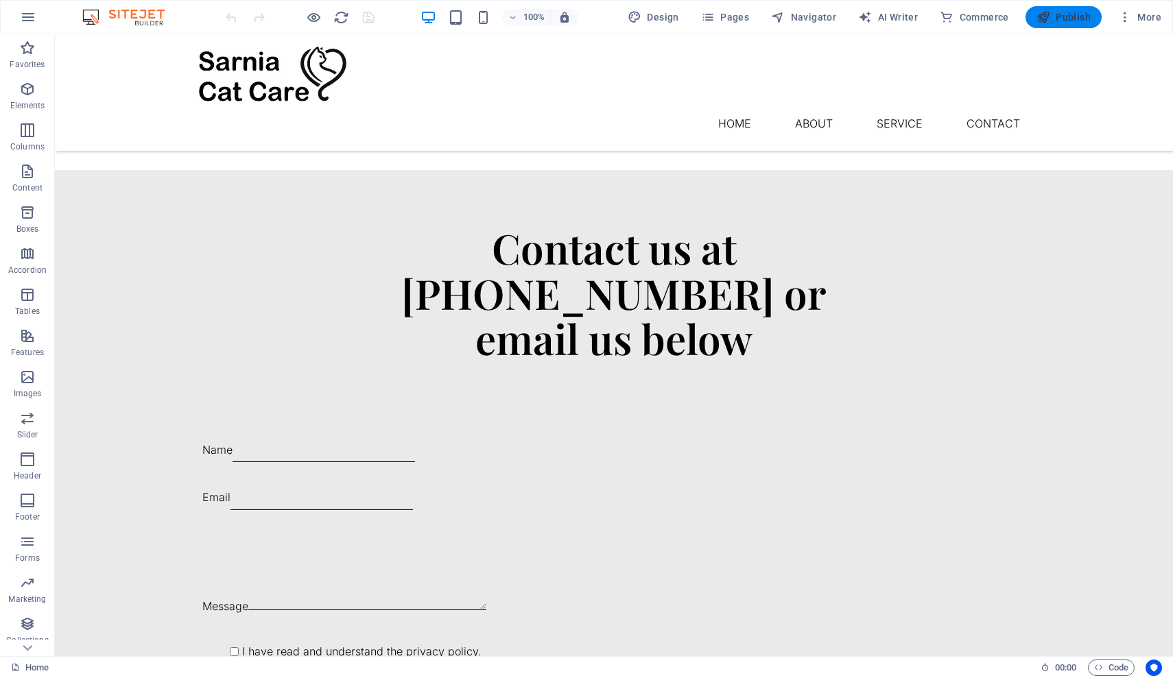
click at [1067, 20] on span "Publish" at bounding box center [1064, 17] width 54 height 14
